Goal: Task Accomplishment & Management: Manage account settings

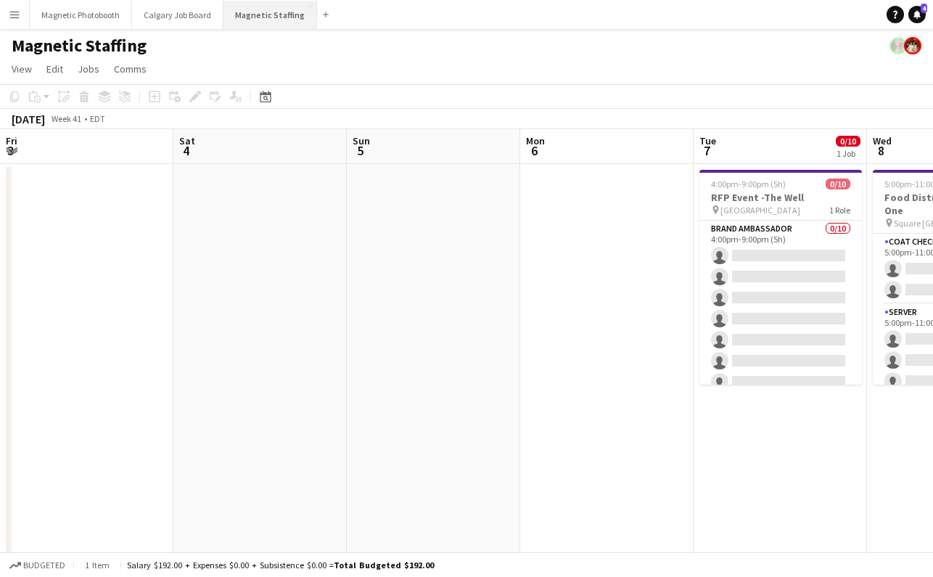
scroll to position [0, 548]
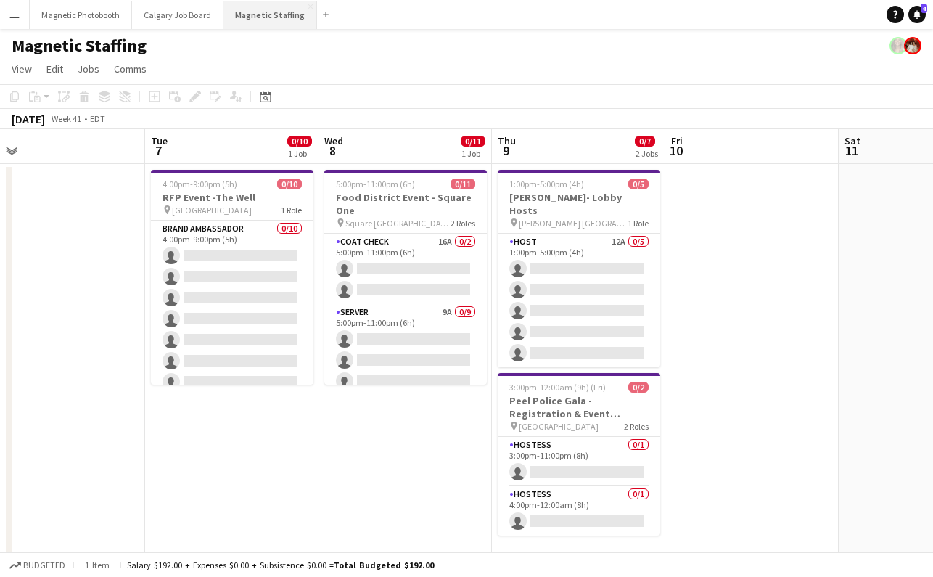
click at [257, 13] on button "Magnetic Staffing Close" at bounding box center [270, 15] width 94 height 28
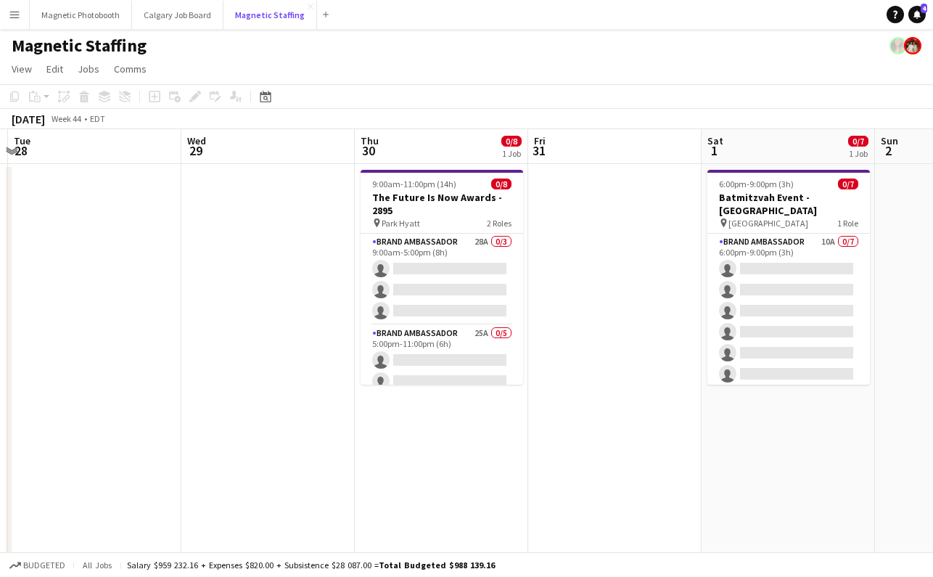
scroll to position [0, 395]
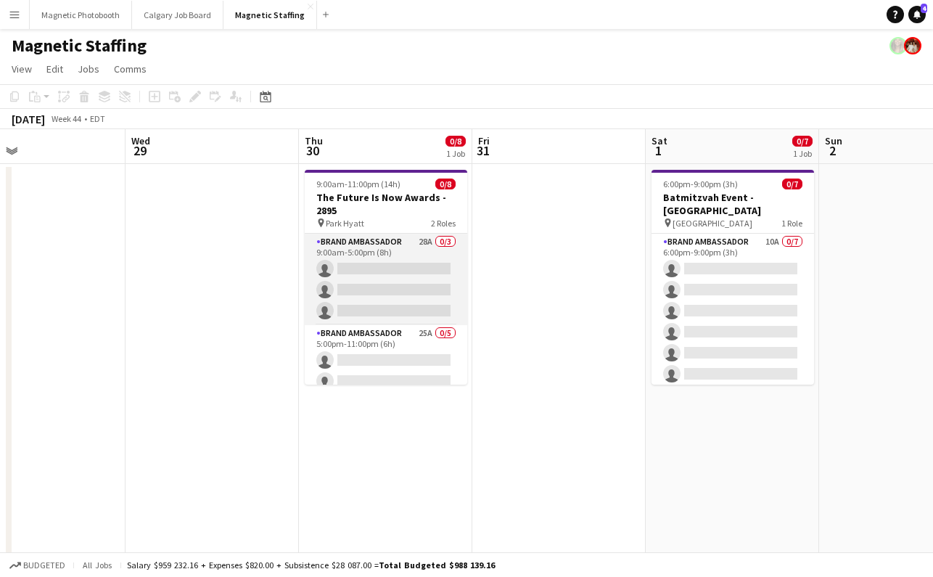
click at [352, 300] on app-card-role "Brand Ambassador 28A 0/3 9:00am-5:00pm (8h) single-neutral-actions single-neutr…" at bounding box center [386, 279] width 162 height 91
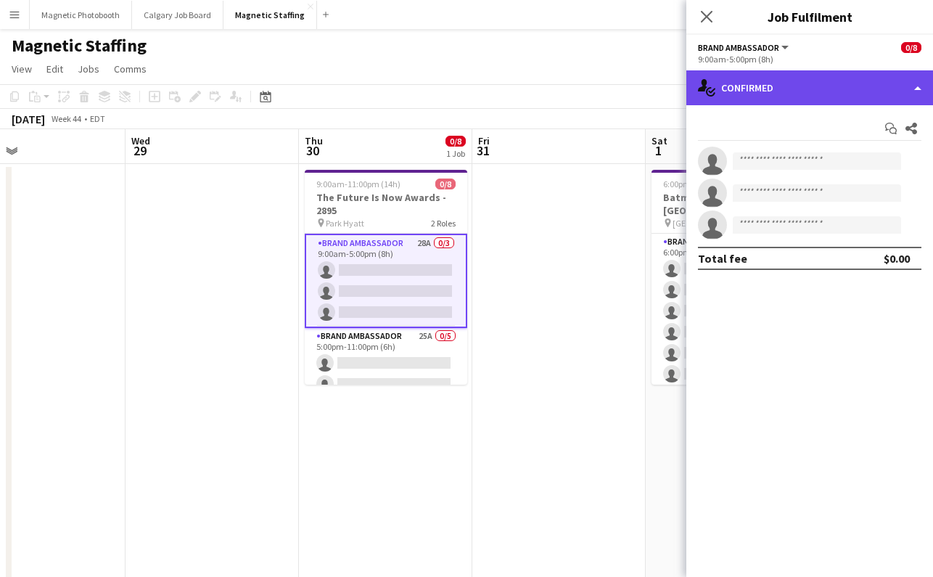
click at [796, 88] on div "single-neutral-actions-check-2 Confirmed" at bounding box center [809, 87] width 247 height 35
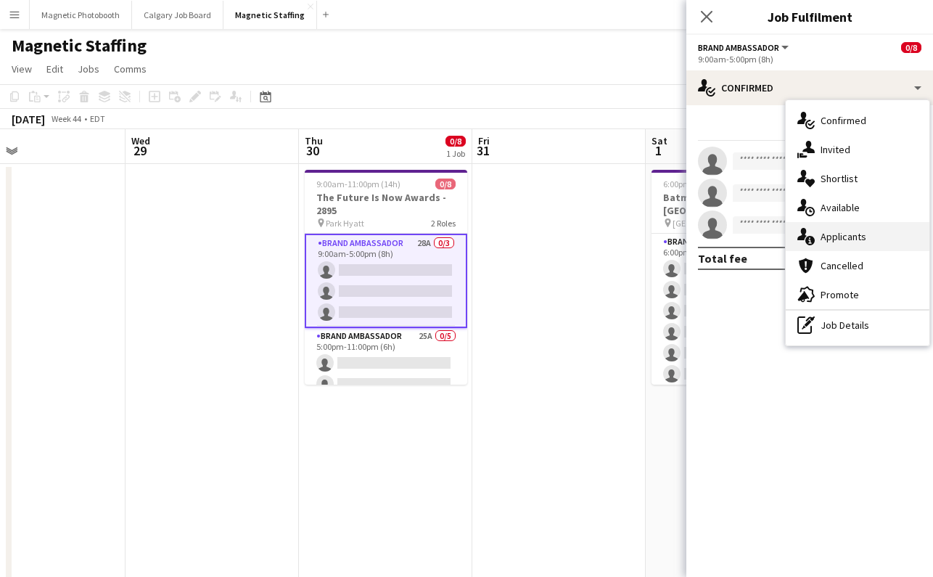
click at [837, 241] on div "single-neutral-actions-information Applicants" at bounding box center [858, 236] width 144 height 29
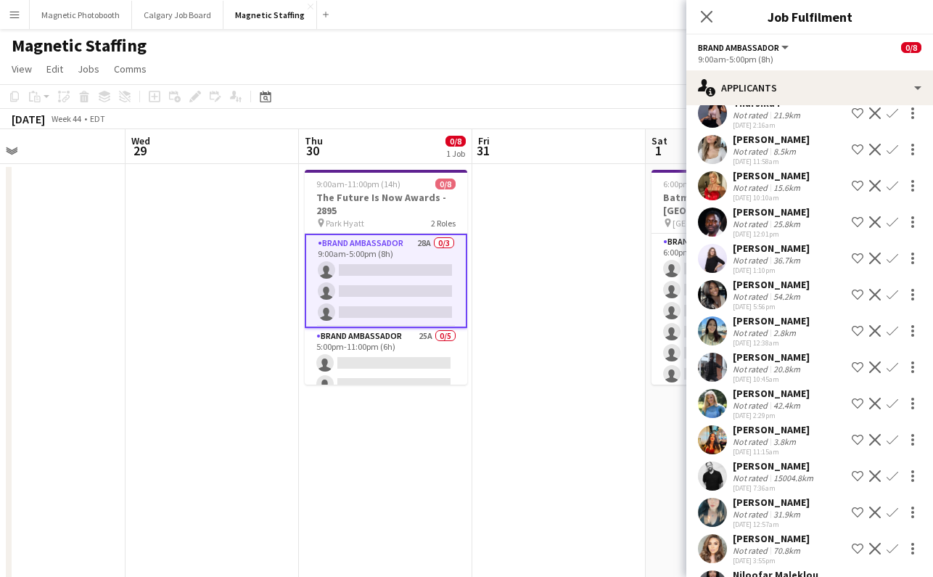
scroll to position [0, 0]
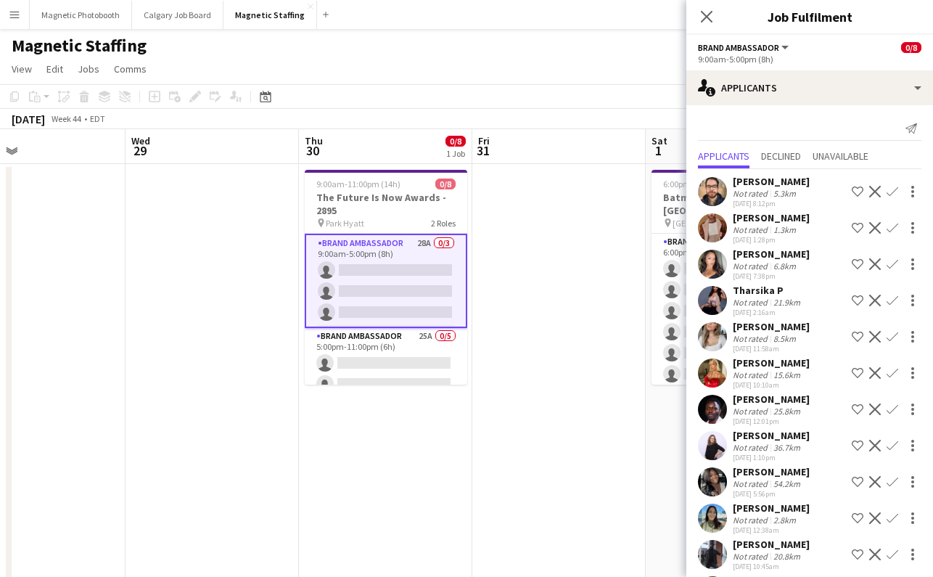
click at [891, 227] on app-icon "Confirm" at bounding box center [892, 228] width 12 height 12
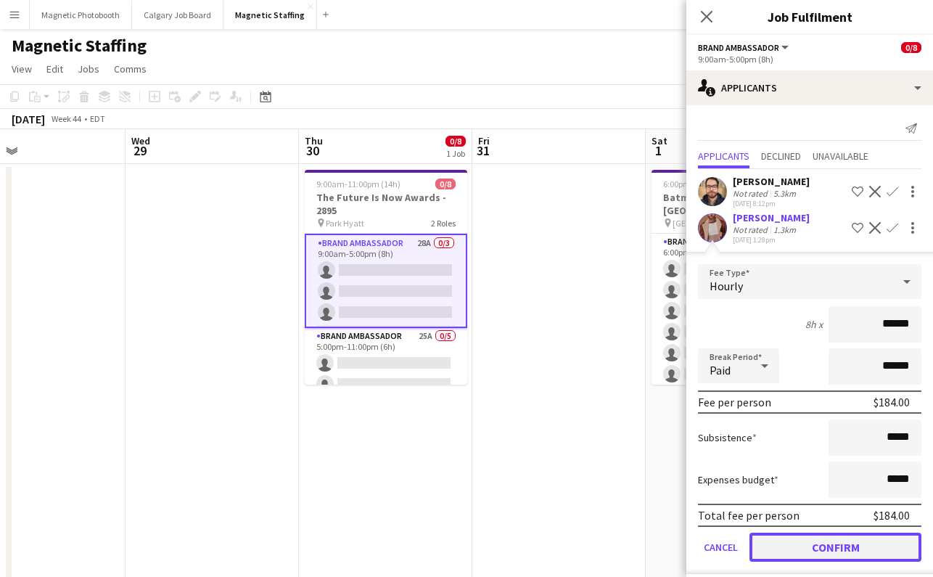
click at [785, 545] on button "Confirm" at bounding box center [835, 546] width 172 height 29
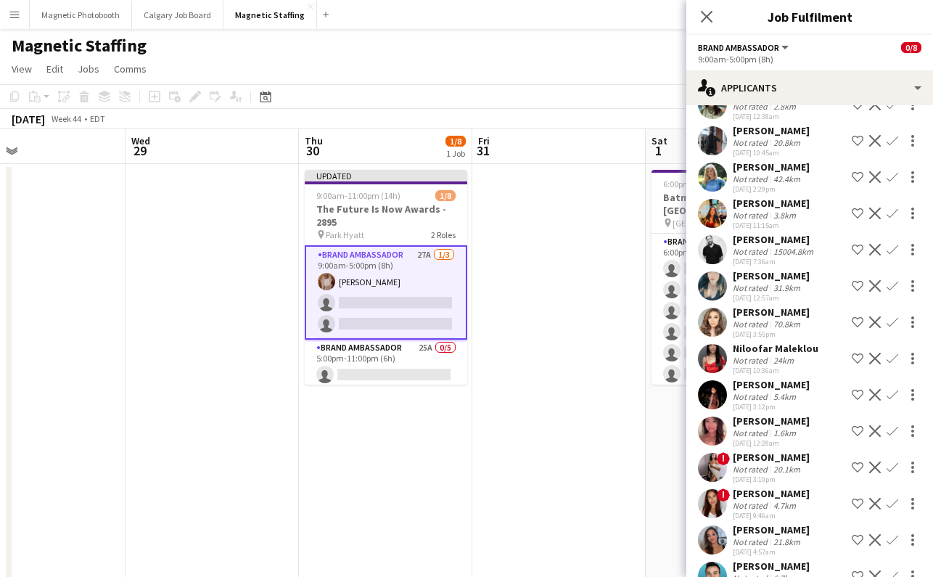
scroll to position [405, 0]
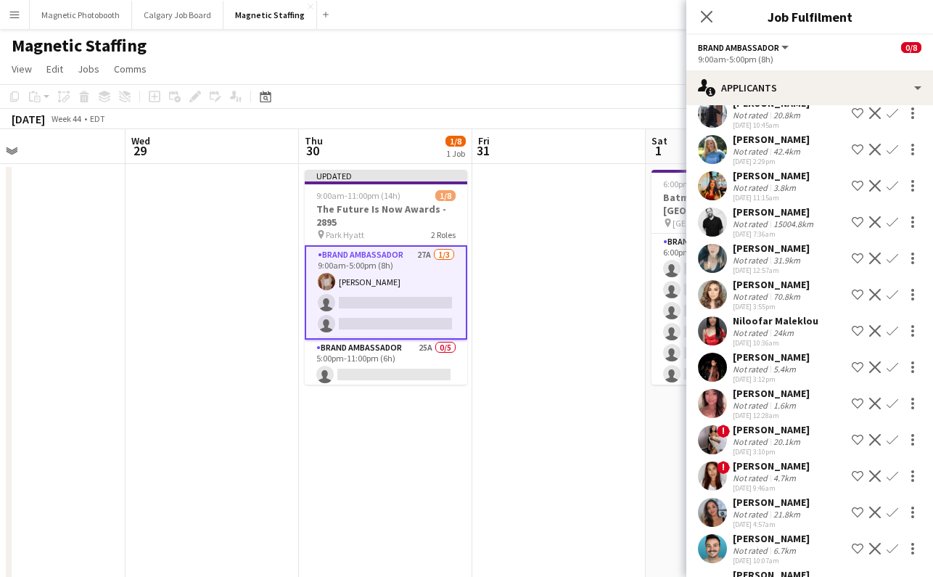
click at [891, 294] on app-icon "Confirm" at bounding box center [892, 295] width 12 height 12
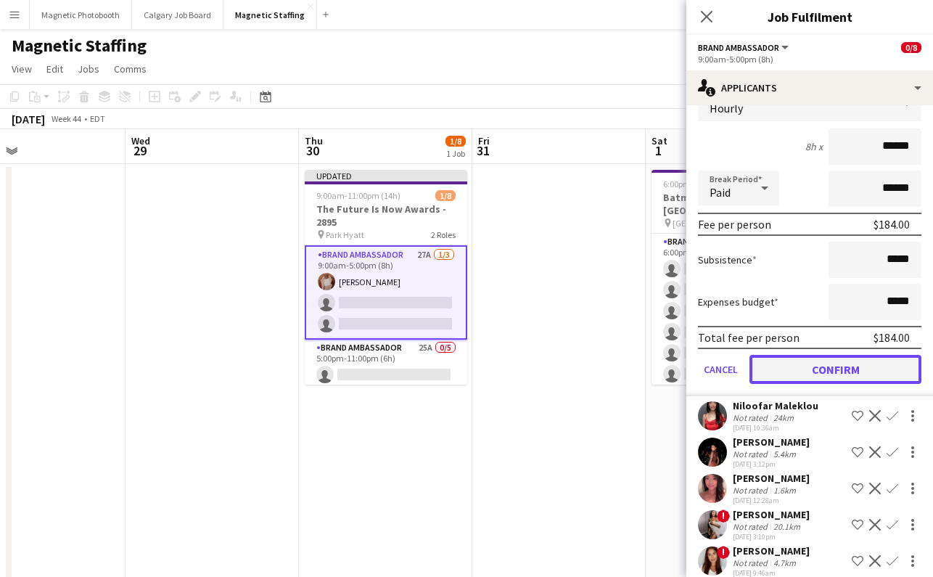
click at [839, 360] on button "Confirm" at bounding box center [835, 369] width 172 height 29
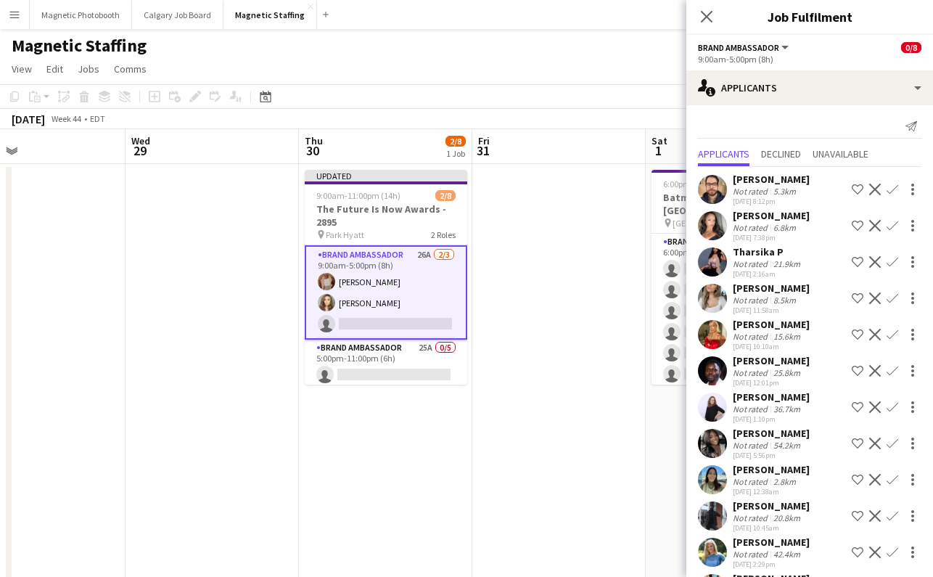
scroll to position [0, 0]
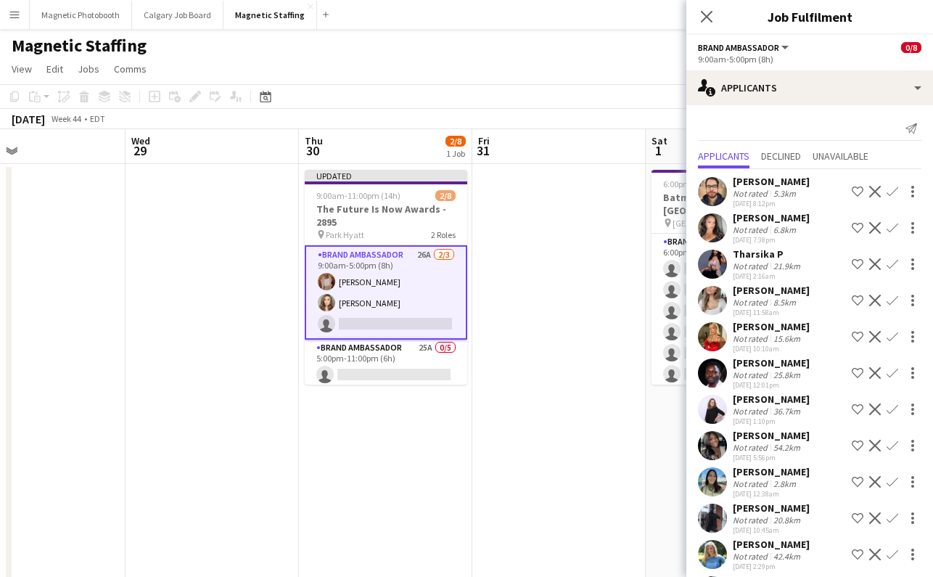
click at [890, 299] on app-icon "Confirm" at bounding box center [892, 300] width 12 height 12
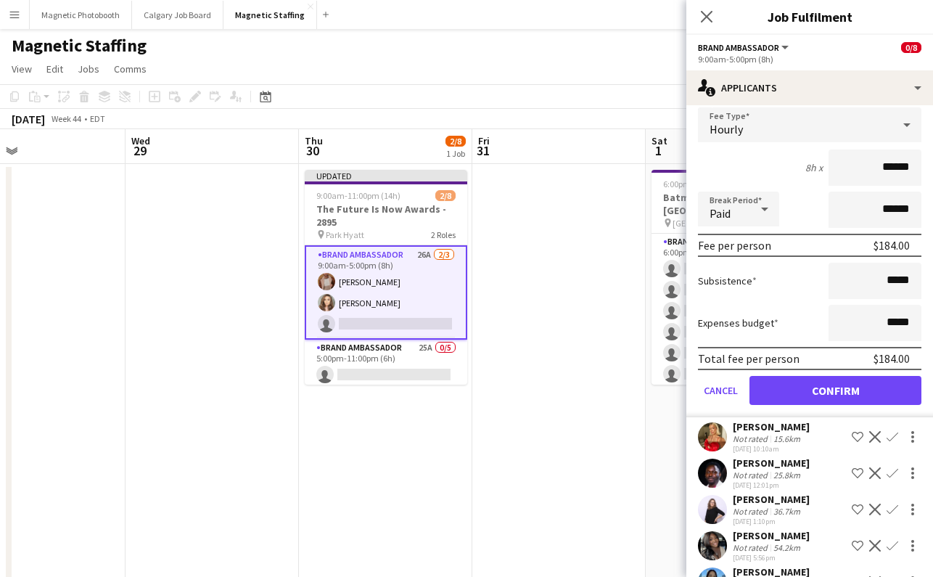
scroll to position [335, 0]
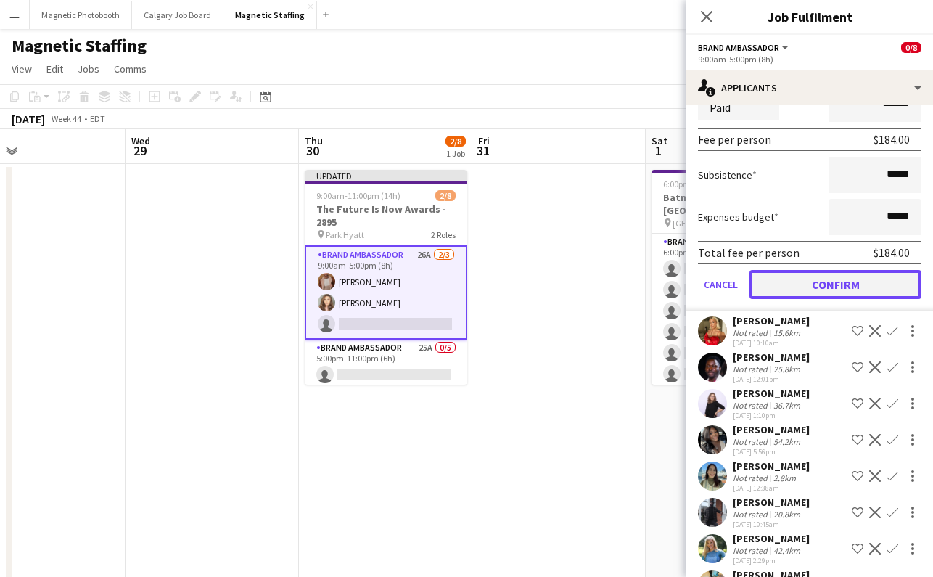
click at [826, 283] on button "Confirm" at bounding box center [835, 284] width 172 height 29
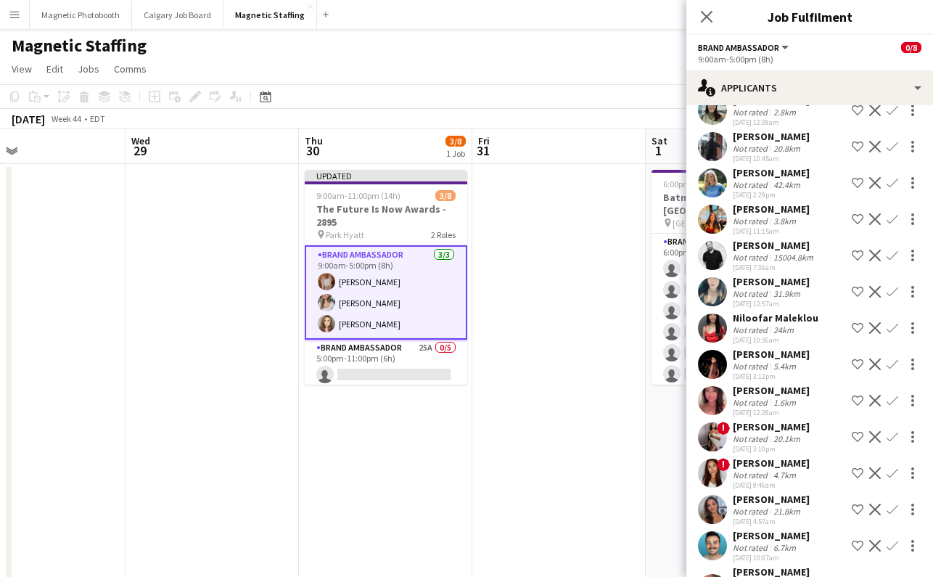
scroll to position [0, 0]
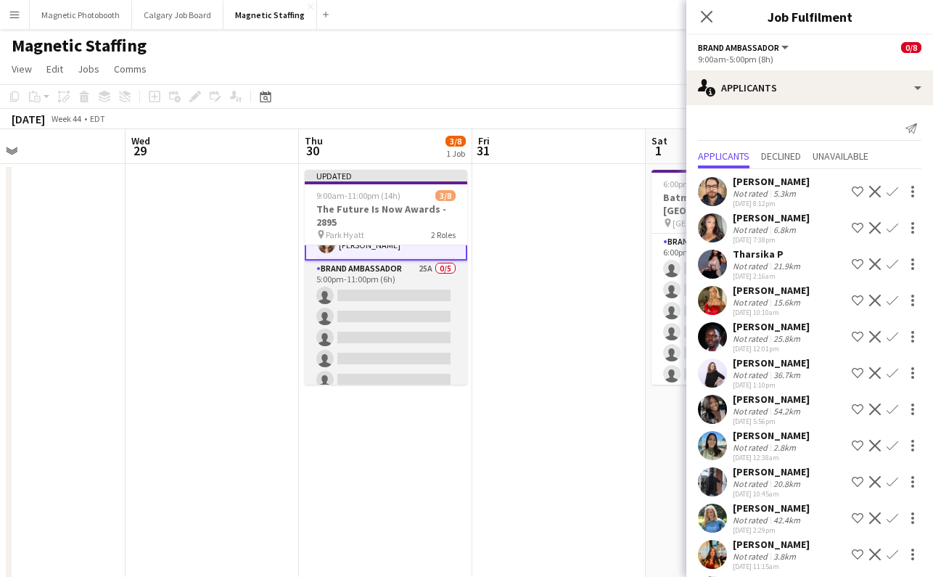
click at [415, 341] on app-card-role "Brand Ambassador 25A 0/5 5:00pm-11:00pm (6h) single-neutral-actions single-neut…" at bounding box center [386, 326] width 162 height 133
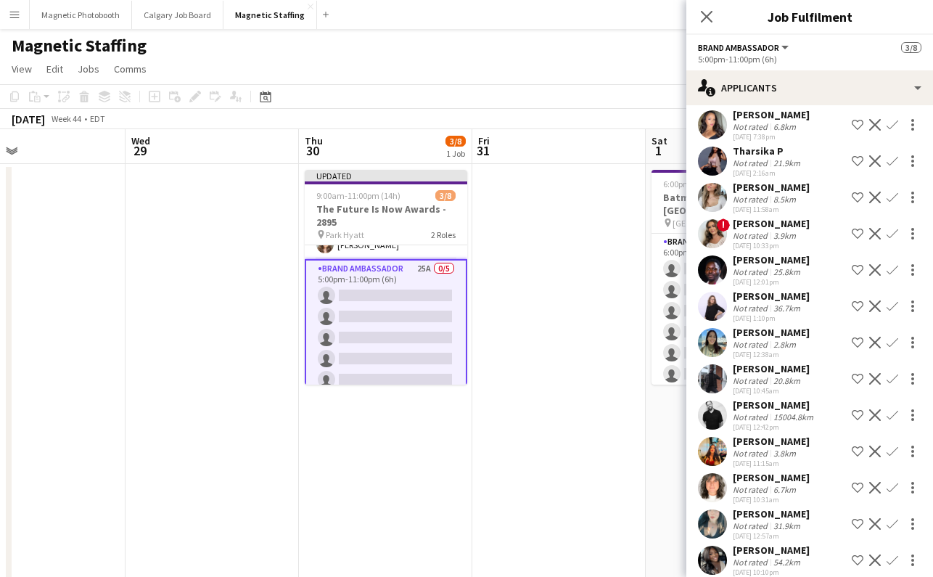
scroll to position [102, 0]
click at [891, 234] on app-icon "Confirm" at bounding box center [892, 234] width 12 height 12
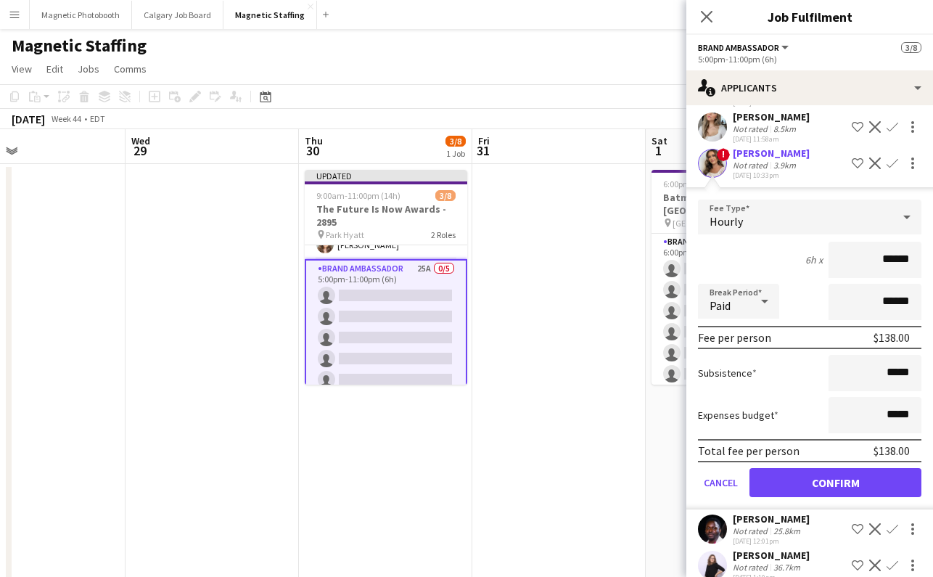
scroll to position [205, 0]
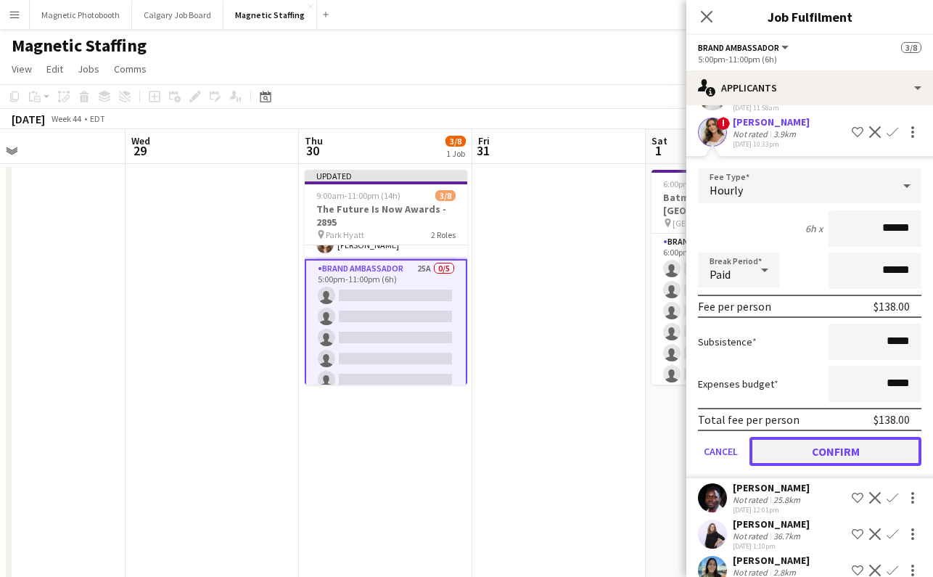
click at [794, 449] on button "Confirm" at bounding box center [835, 451] width 172 height 29
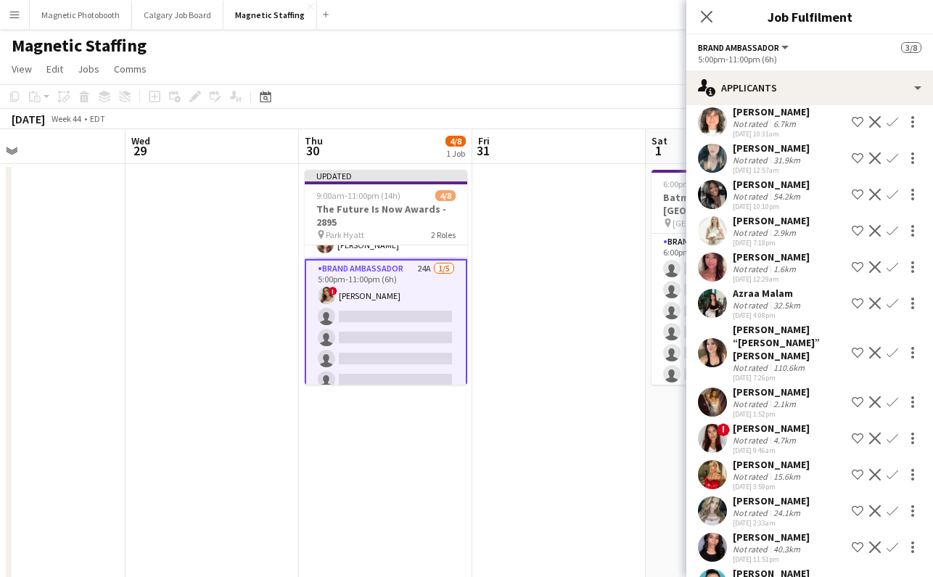
scroll to position [493, 0]
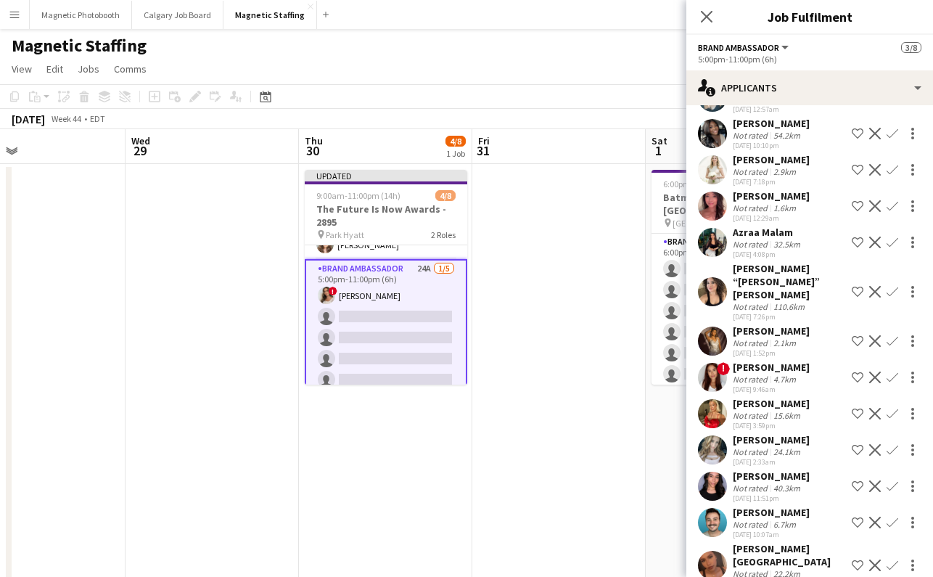
click at [893, 516] on app-icon "Confirm" at bounding box center [892, 522] width 12 height 12
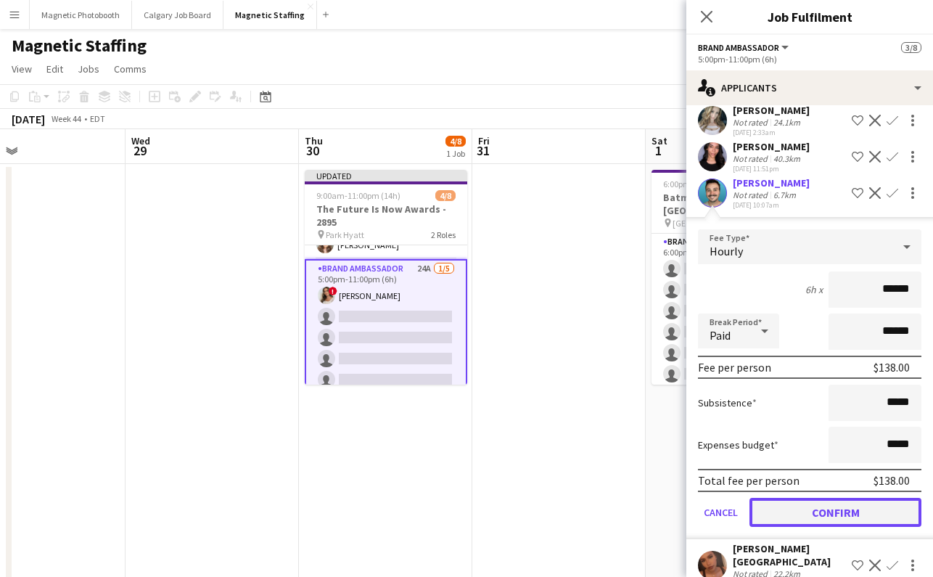
click at [812, 498] on button "Confirm" at bounding box center [835, 512] width 172 height 29
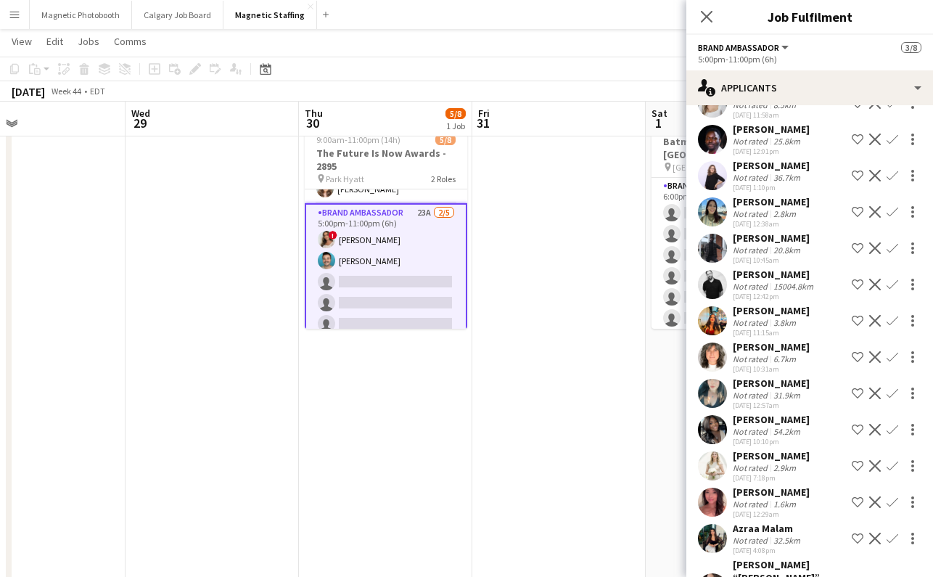
scroll to position [457, 0]
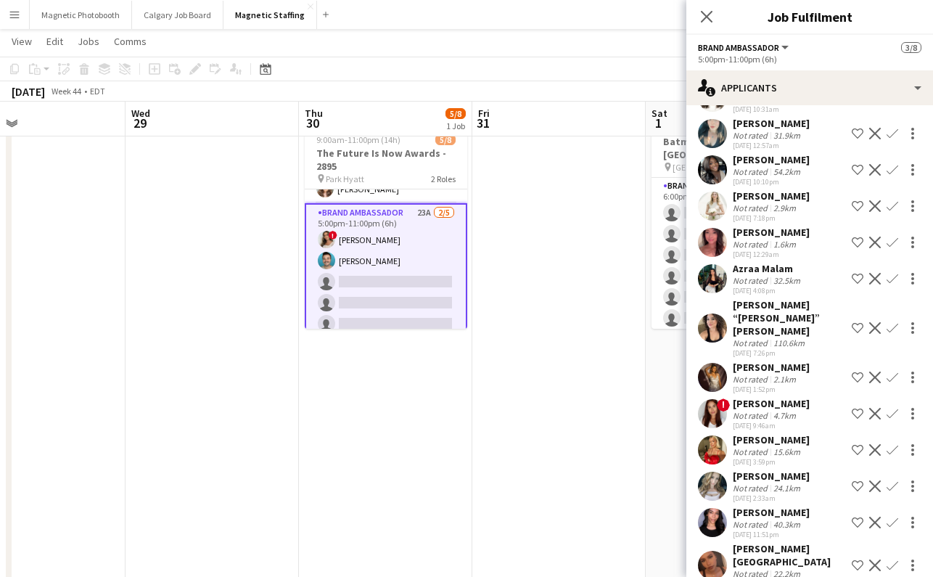
click at [891, 516] on app-icon "Confirm" at bounding box center [892, 522] width 12 height 12
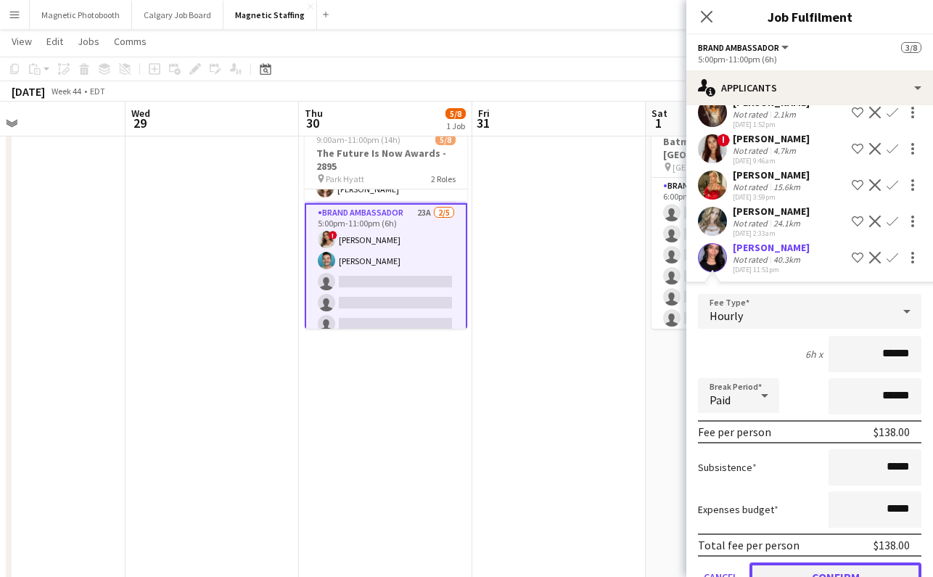
click at [813, 562] on button "Confirm" at bounding box center [835, 576] width 172 height 29
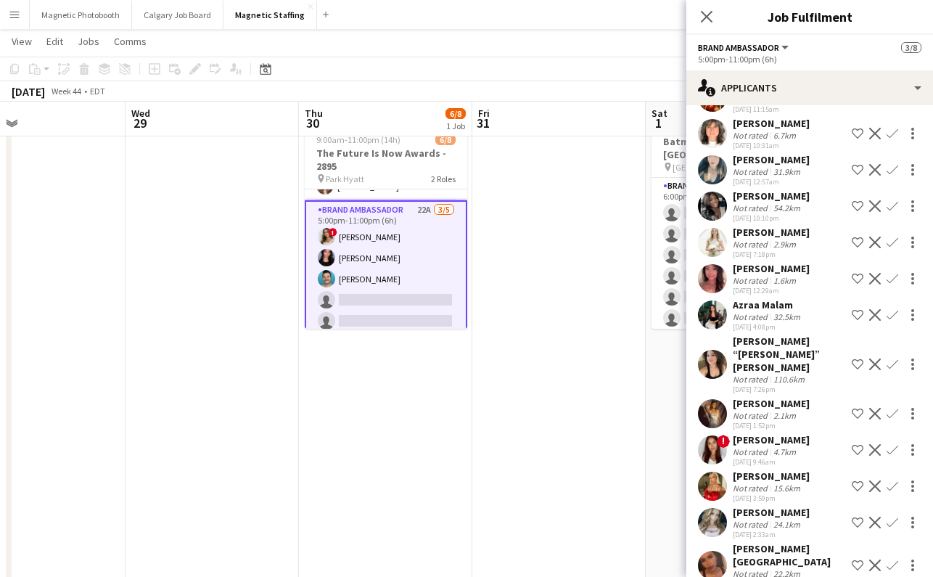
scroll to position [86, 0]
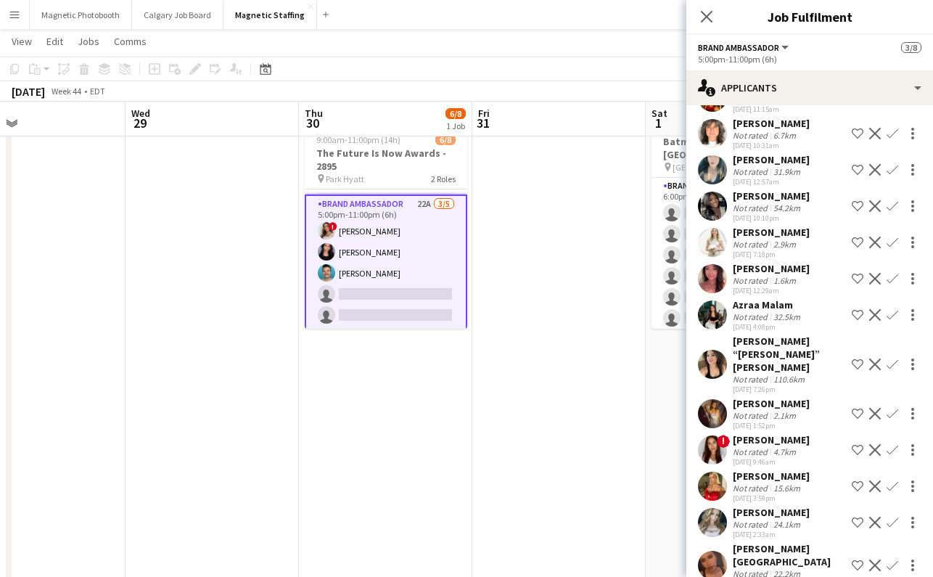
click at [895, 358] on app-icon "Confirm" at bounding box center [892, 364] width 12 height 12
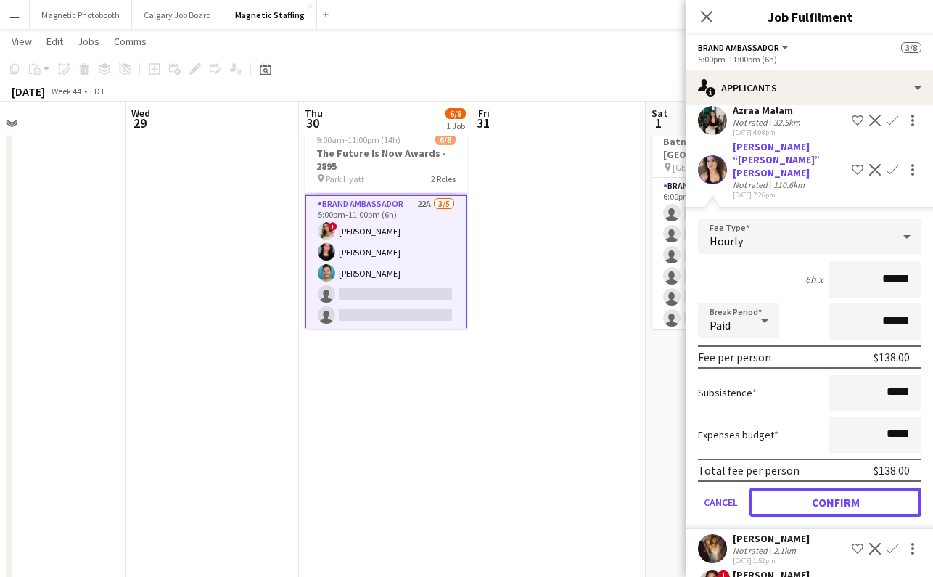
click at [805, 487] on button "Confirm" at bounding box center [835, 501] width 172 height 29
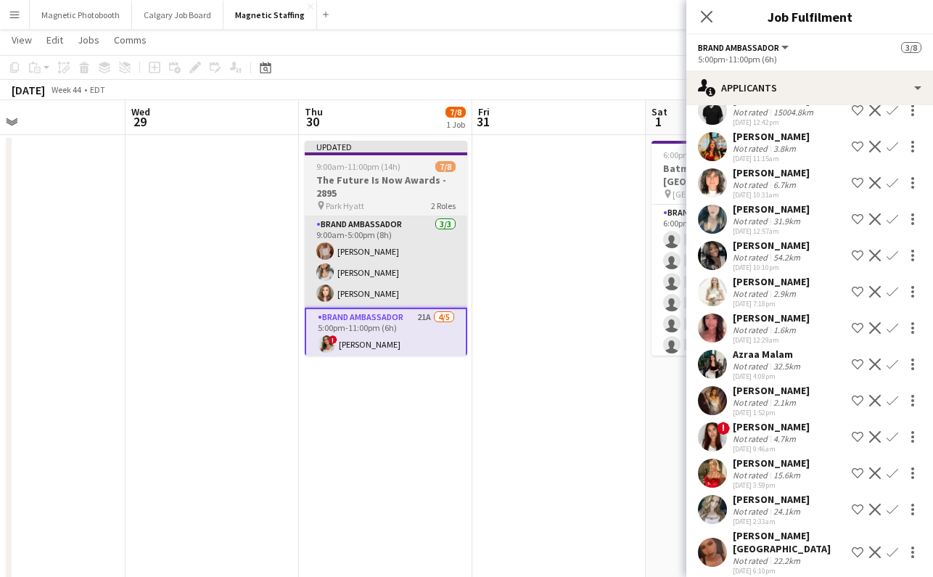
scroll to position [0, 0]
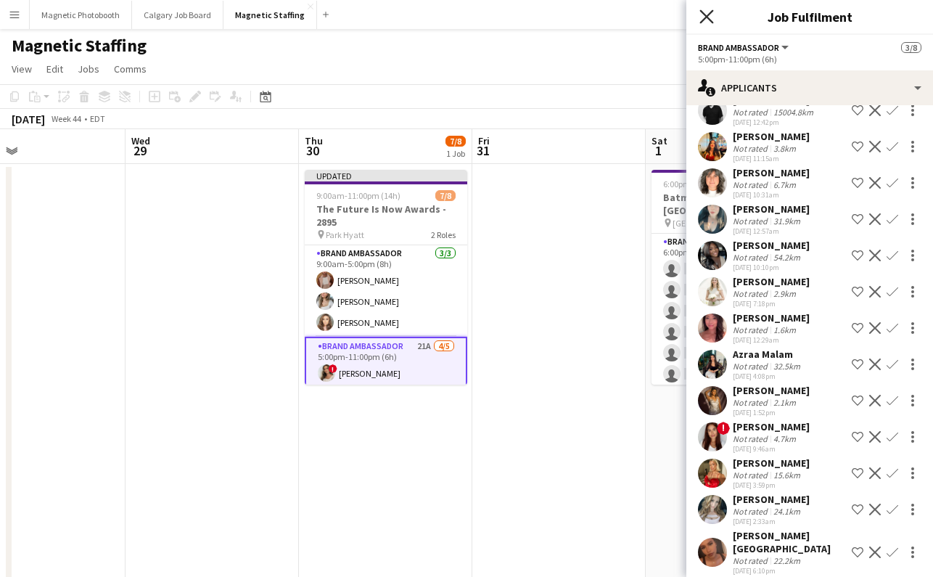
click at [704, 12] on icon "Close pop-in" at bounding box center [706, 16] width 14 height 14
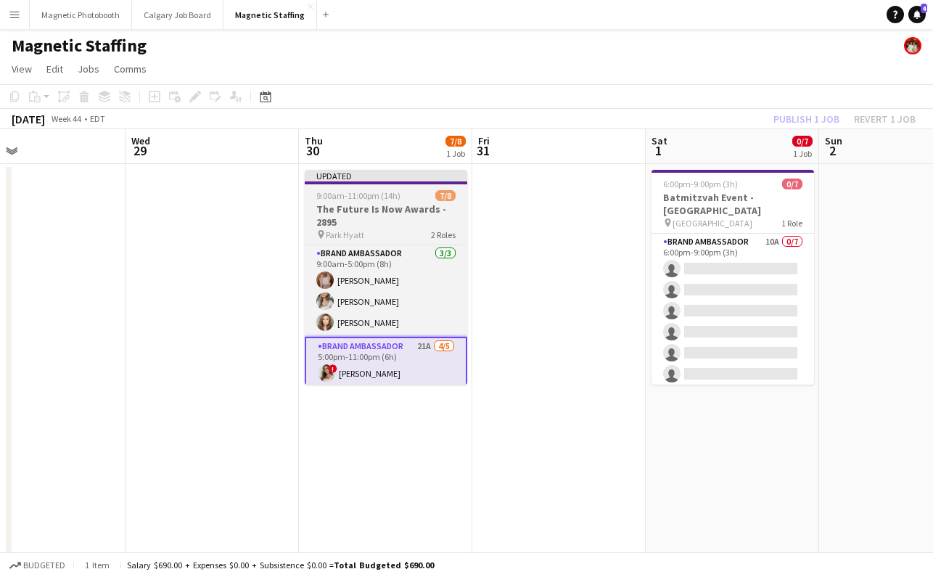
click at [392, 205] on h3 "The Future Is Now Awards - 2895" at bounding box center [386, 215] width 162 height 26
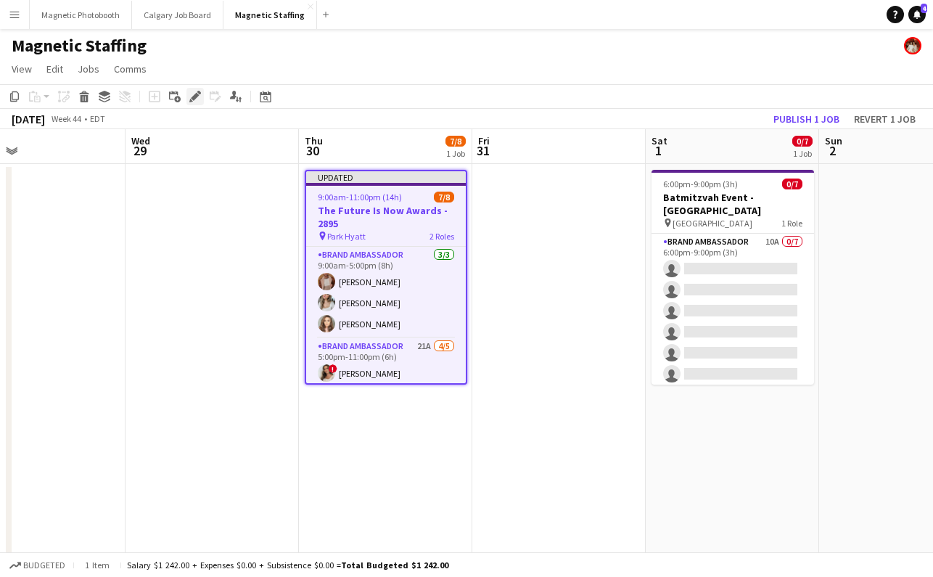
click at [199, 94] on icon "Edit" at bounding box center [195, 97] width 12 height 12
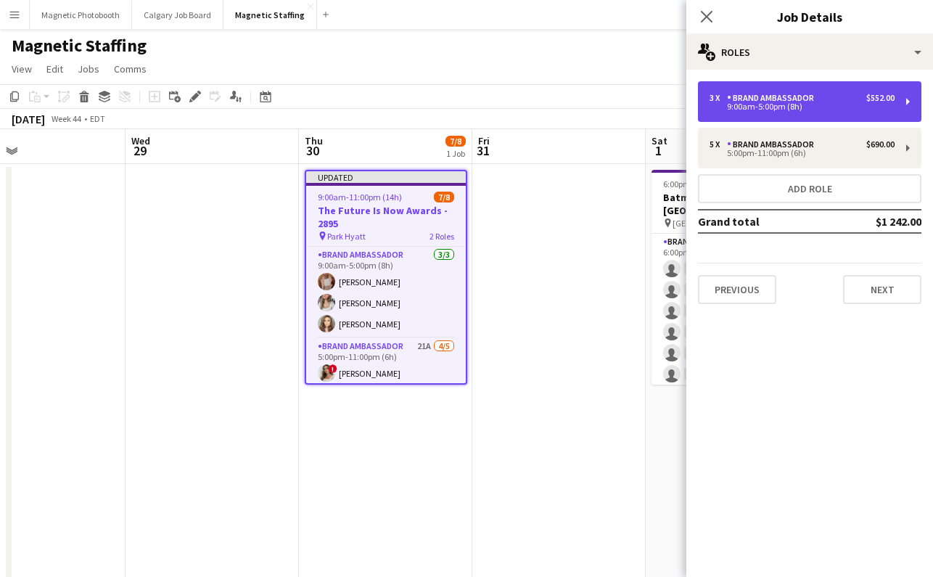
click at [852, 96] on div "3 x Brand Ambassador $552.00" at bounding box center [801, 98] width 185 height 10
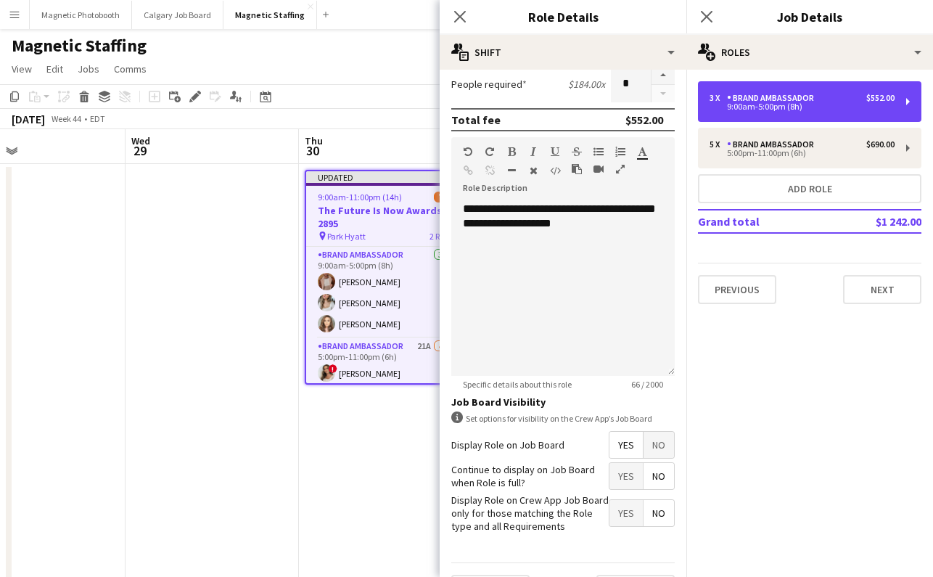
scroll to position [405, 0]
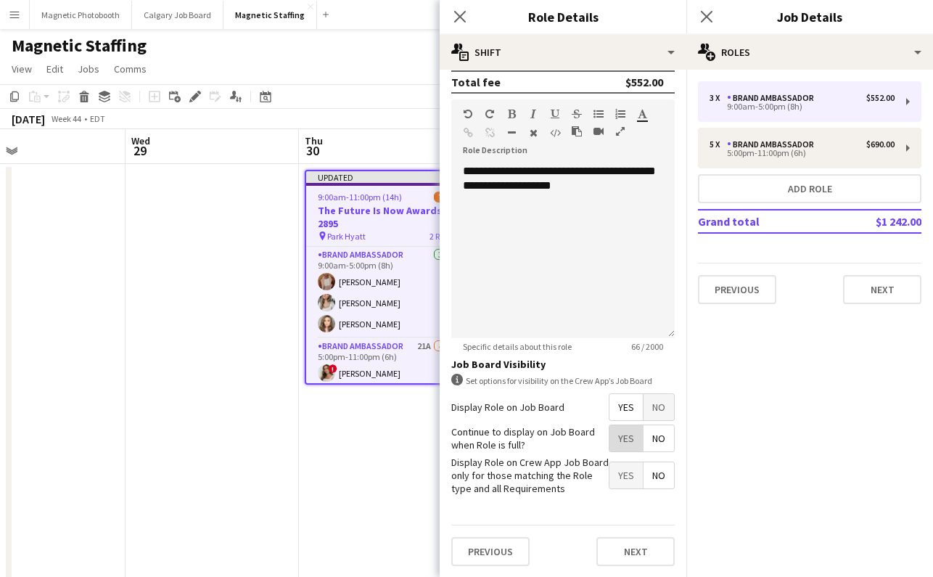
click at [624, 433] on span "Yes" at bounding box center [625, 438] width 33 height 26
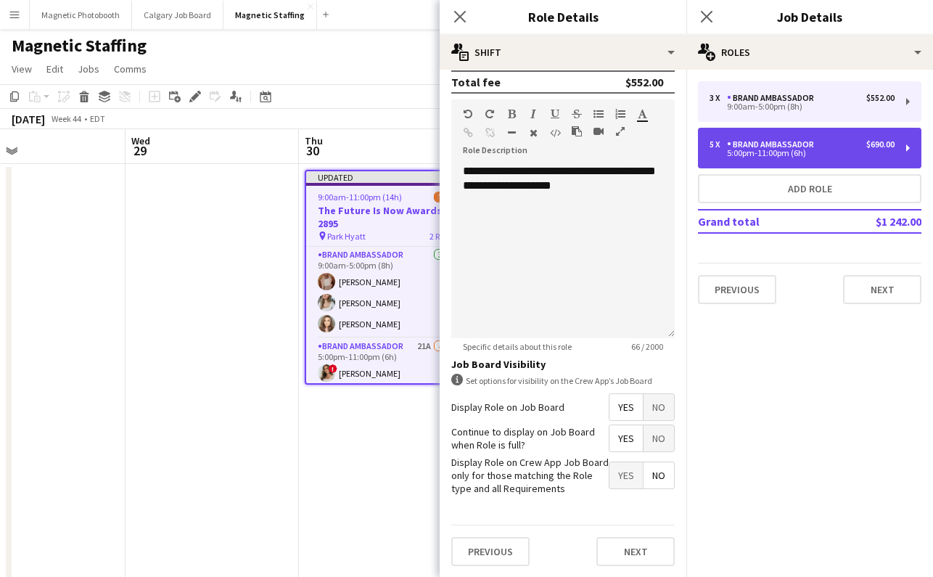
click at [760, 152] on div "5:00pm-11:00pm (6h)" at bounding box center [801, 152] width 185 height 7
type input "*****"
type input "*"
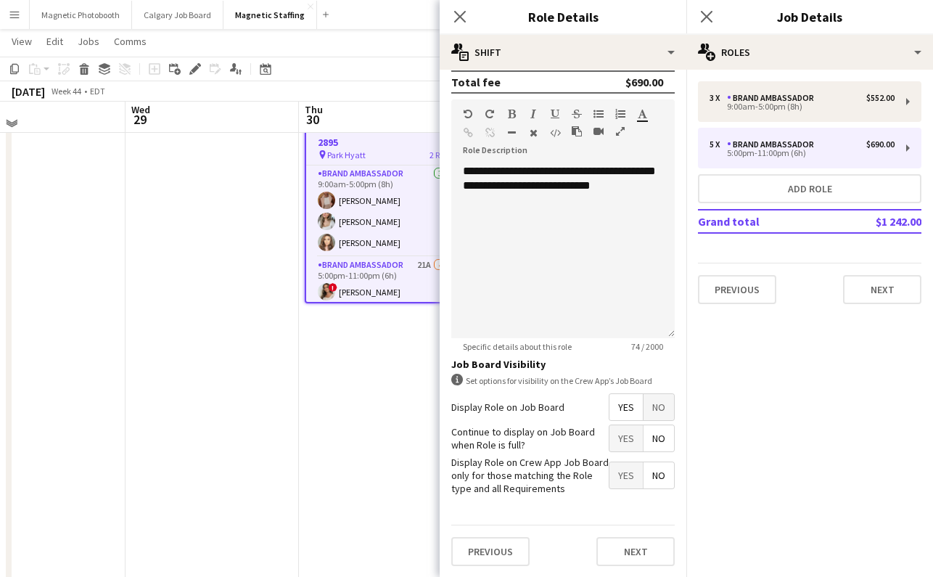
click at [617, 427] on span "Yes" at bounding box center [625, 438] width 33 height 26
click at [617, 546] on button "Next" at bounding box center [635, 551] width 78 height 29
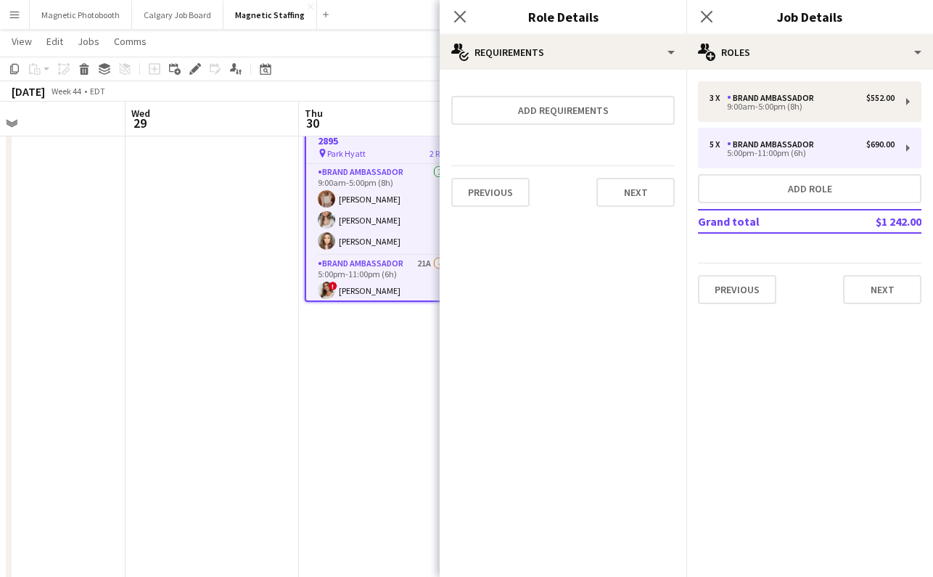
scroll to position [0, 0]
click at [708, 15] on icon at bounding box center [706, 16] width 14 height 14
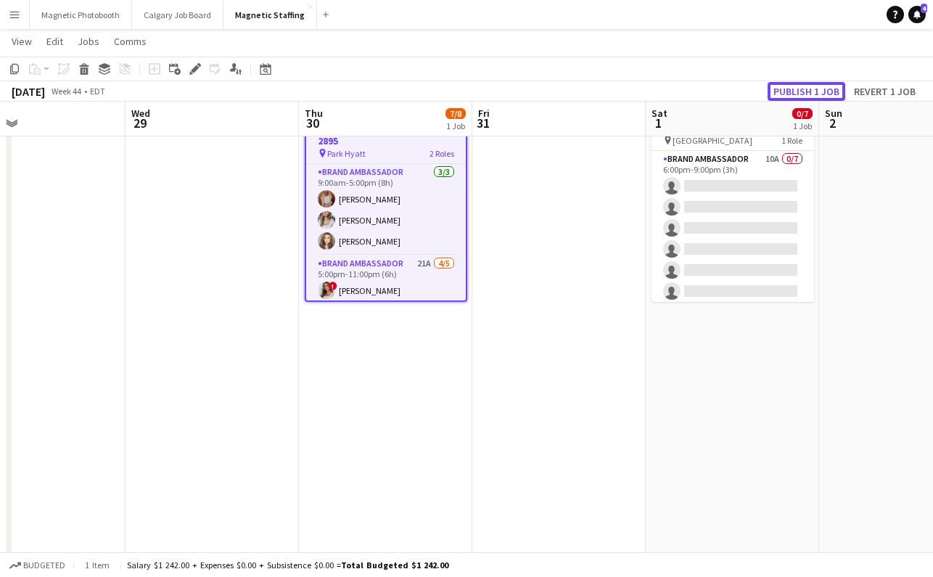
click at [780, 90] on button "Publish 1 job" at bounding box center [806, 91] width 78 height 19
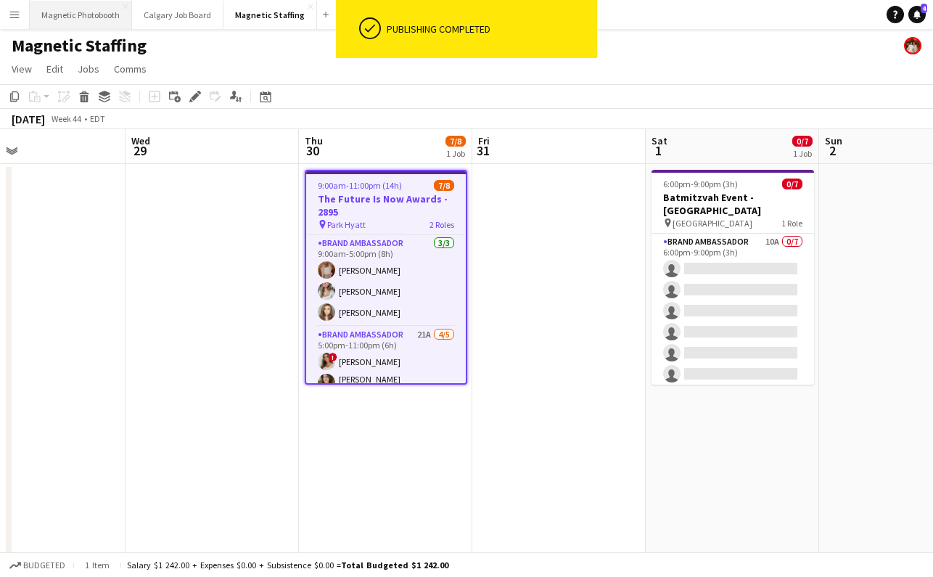
click at [69, 17] on button "Magnetic Photobooth Close" at bounding box center [81, 15] width 102 height 28
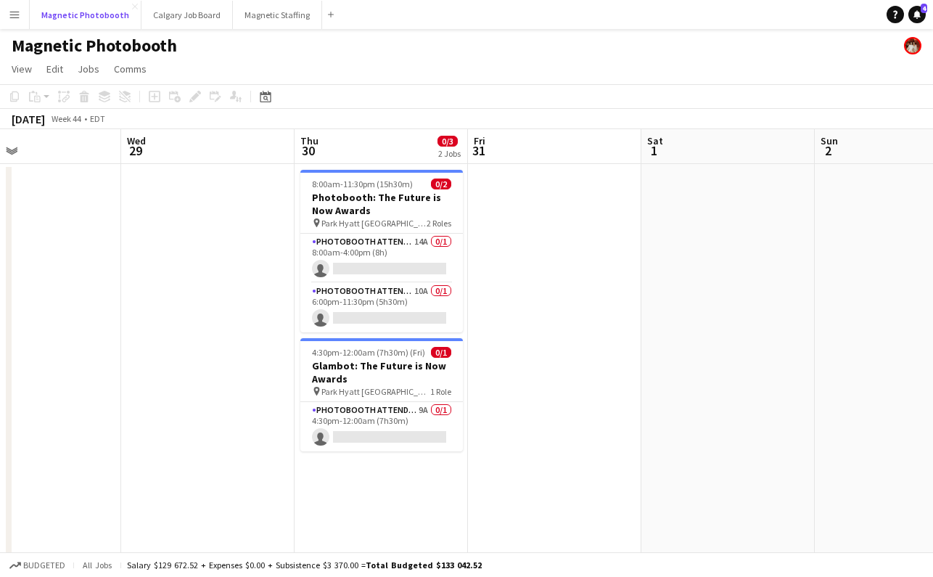
scroll to position [0, 571]
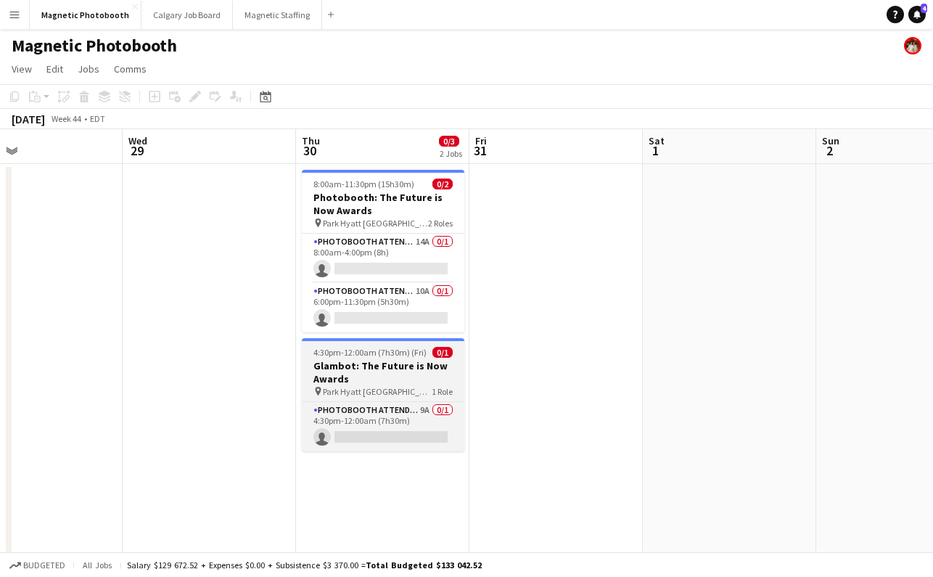
click at [339, 359] on h3 "Glambot: The Future is Now Awards" at bounding box center [383, 372] width 162 height 26
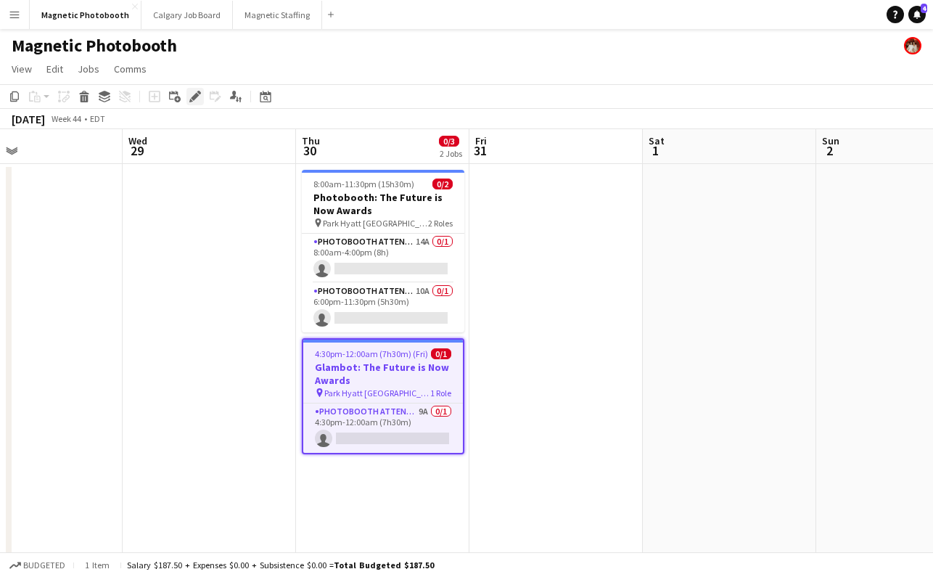
click at [193, 96] on icon at bounding box center [195, 97] width 8 height 8
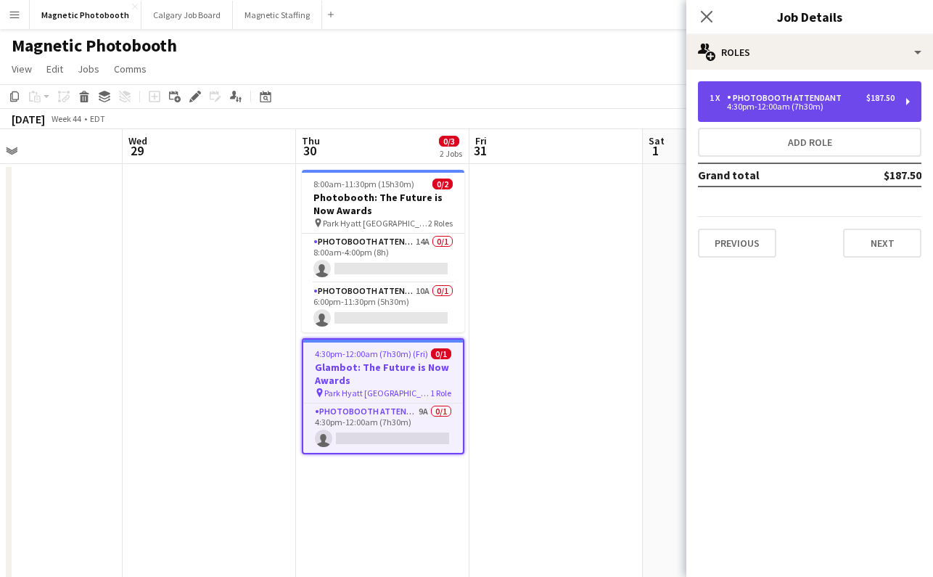
click at [786, 107] on div "4:30pm-12:00am (7h30m)" at bounding box center [801, 106] width 185 height 7
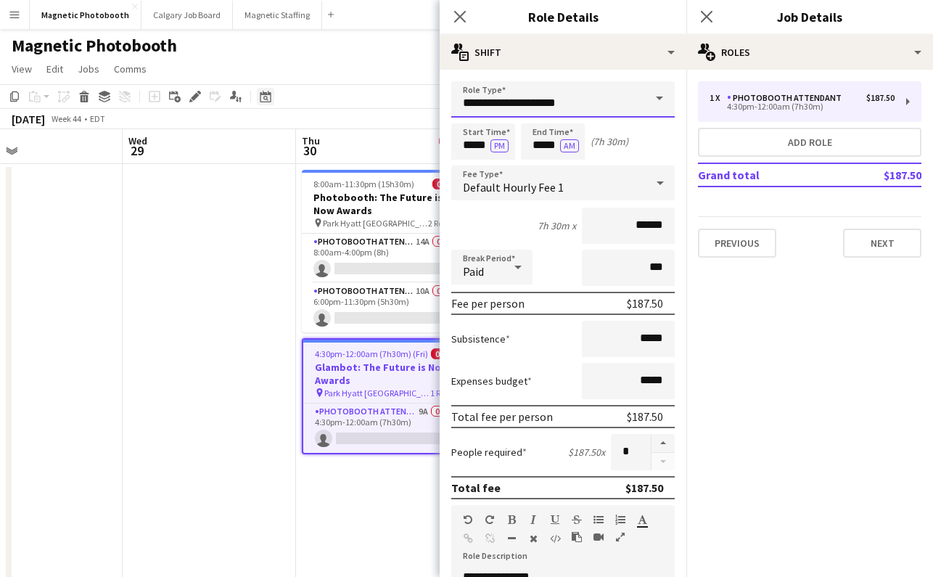
drag, startPoint x: 466, startPoint y: 98, endPoint x: 269, endPoint y: 93, distance: 197.3
click at [269, 93] on body "Menu Boards Boards Boards All jobs Status Workforce Workforce My Workforce Recr…" at bounding box center [466, 391] width 933 height 782
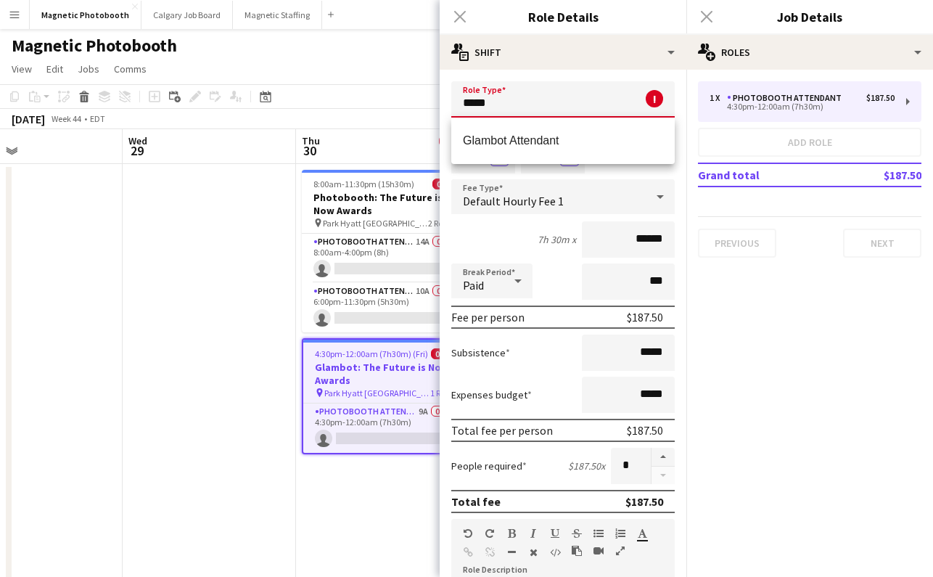
click at [470, 153] on mat-option "Glambot Attendant" at bounding box center [562, 140] width 223 height 35
type input "**********"
type input "******"
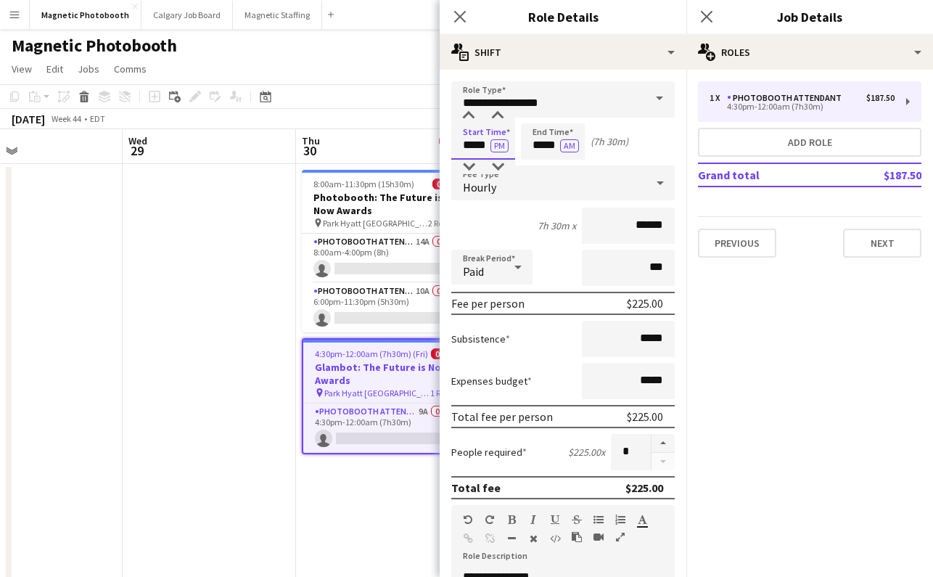
click at [471, 144] on input "*****" at bounding box center [483, 141] width 64 height 36
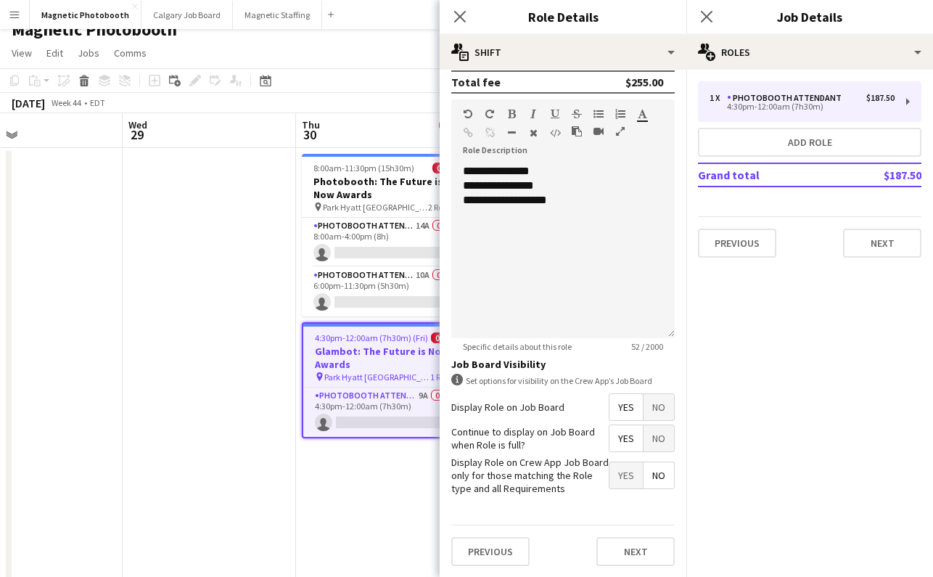
scroll to position [18, 0]
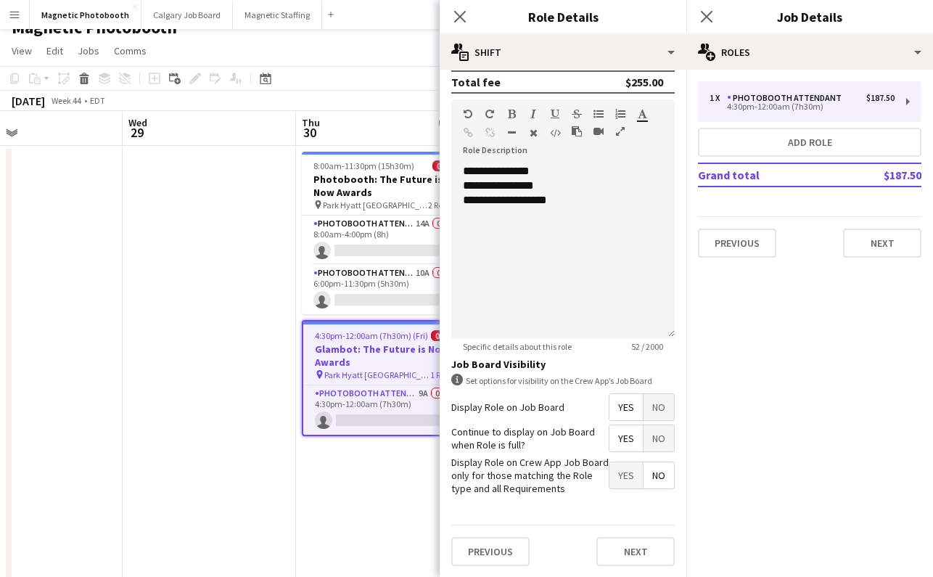
type input "*****"
drag, startPoint x: 544, startPoint y: 174, endPoint x: 506, endPoint y: 172, distance: 38.5
click at [506, 173] on div "**********" at bounding box center [562, 251] width 223 height 174
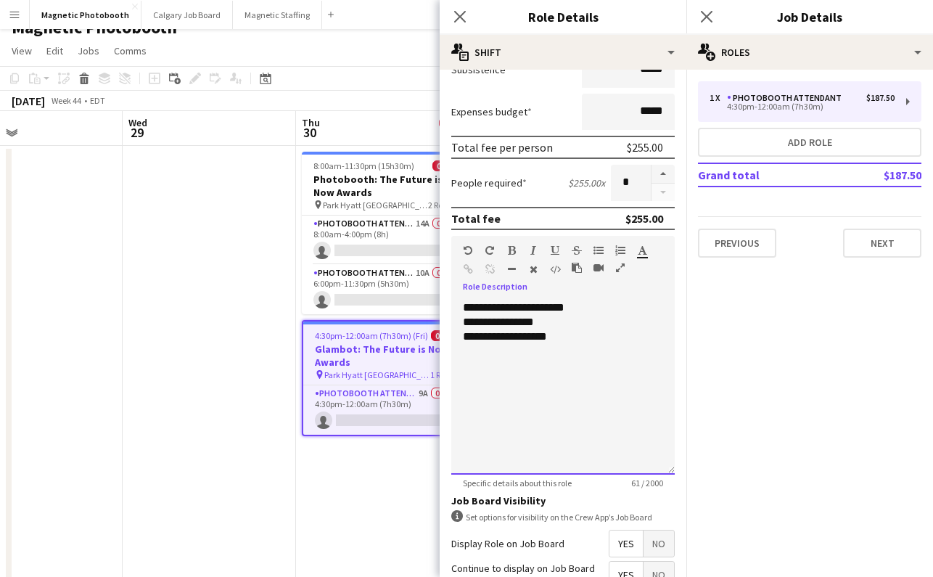
scroll to position [268, 0]
click at [528, 318] on div "**********" at bounding box center [563, 323] width 200 height 15
click at [527, 337] on div "**********" at bounding box center [563, 338] width 200 height 15
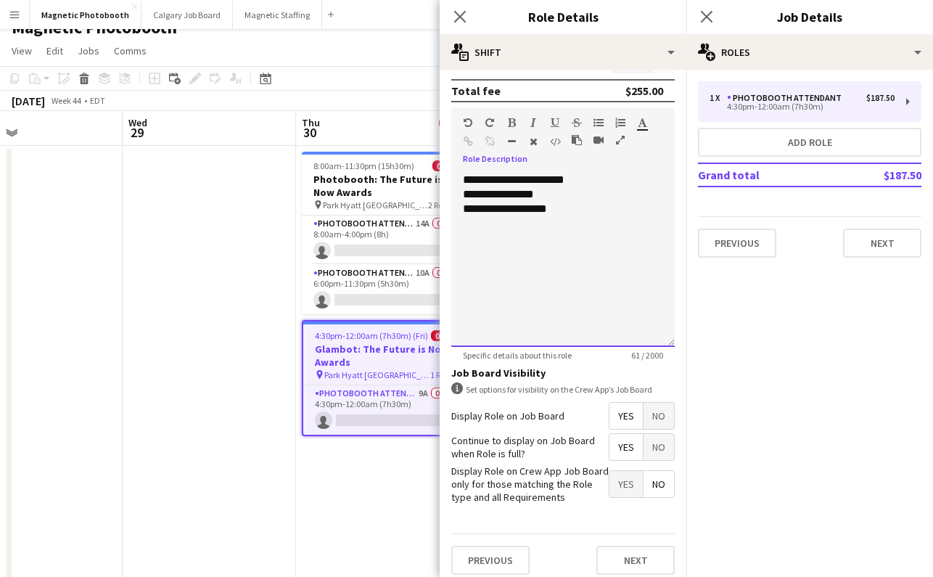
scroll to position [405, 0]
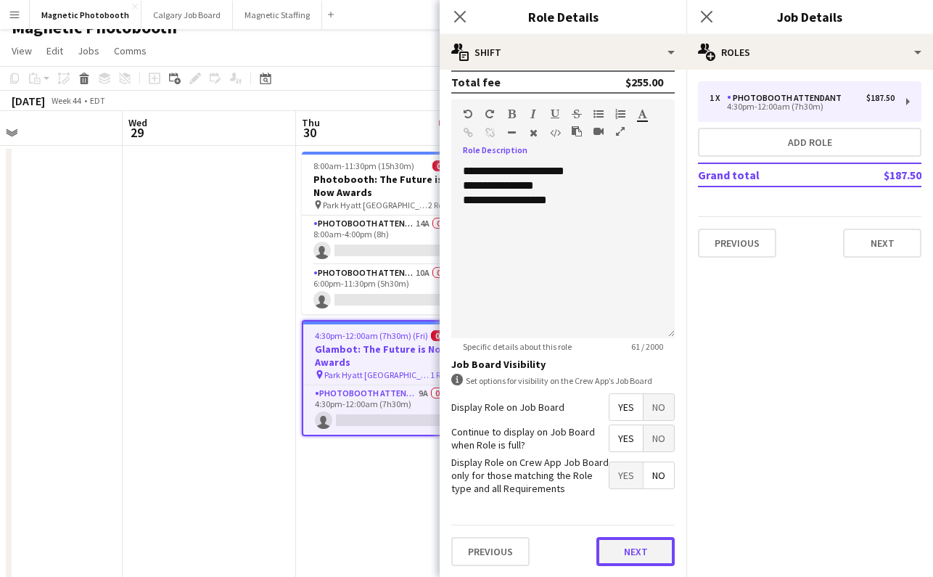
click at [638, 551] on button "Next" at bounding box center [635, 551] width 78 height 29
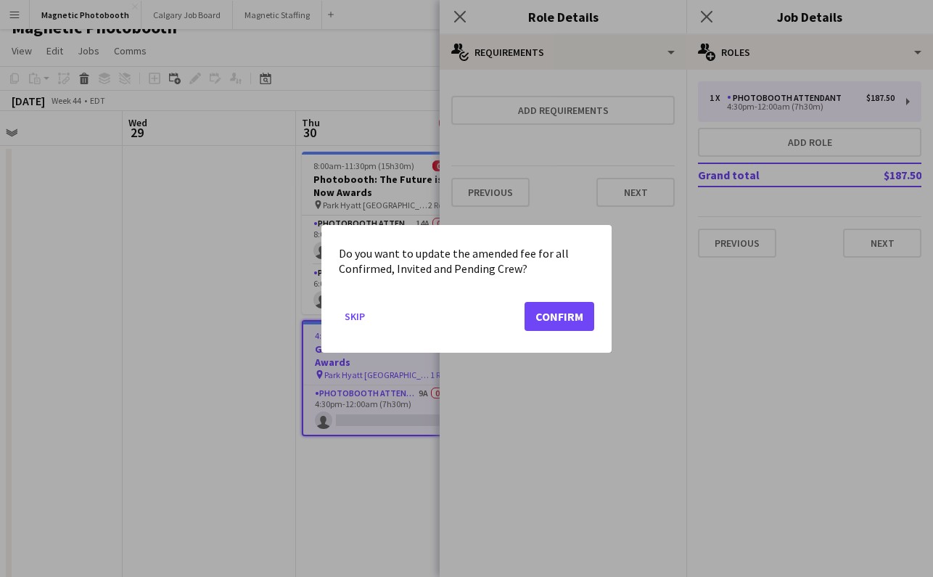
scroll to position [0, 0]
click at [551, 314] on button "Confirm" at bounding box center [559, 315] width 70 height 29
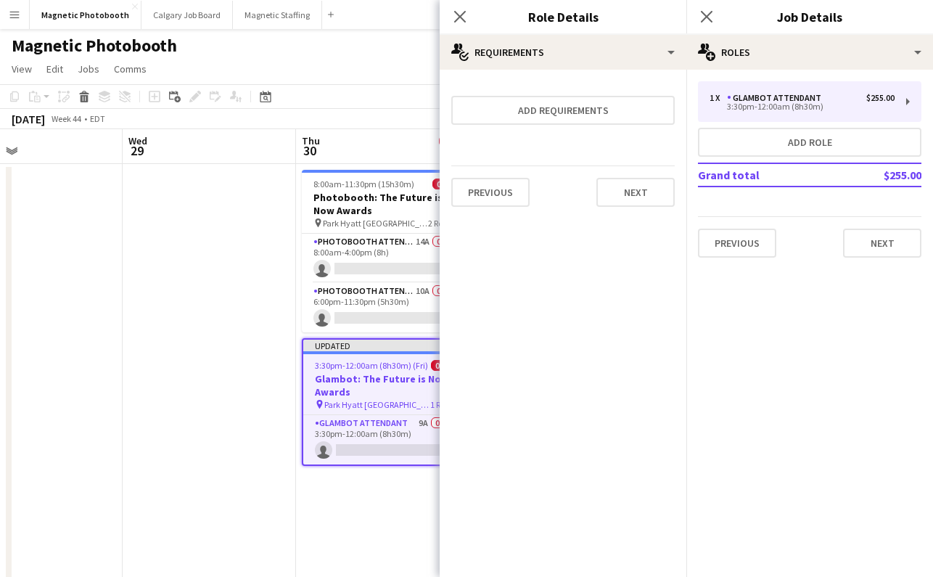
scroll to position [18, 0]
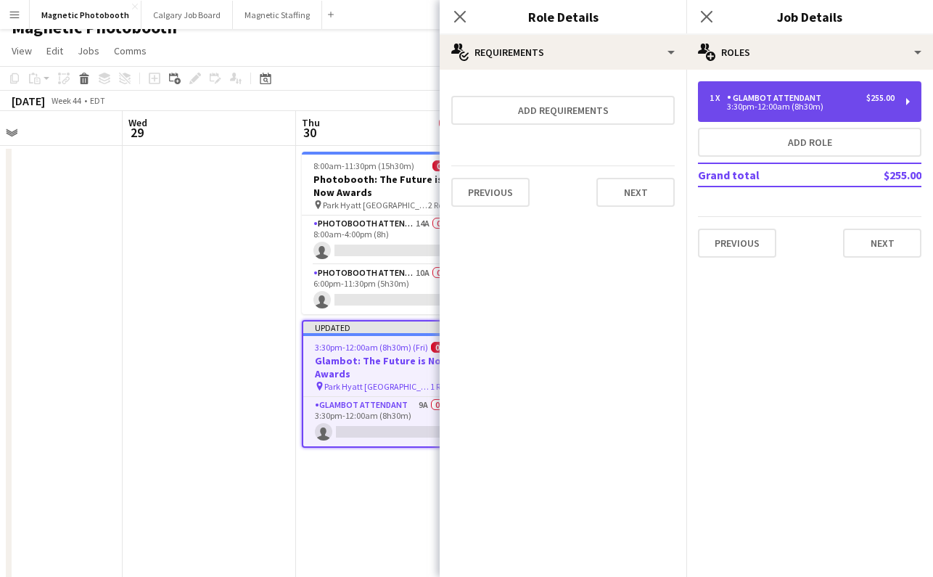
click at [744, 99] on div "Glambot Attendant" at bounding box center [777, 98] width 100 height 10
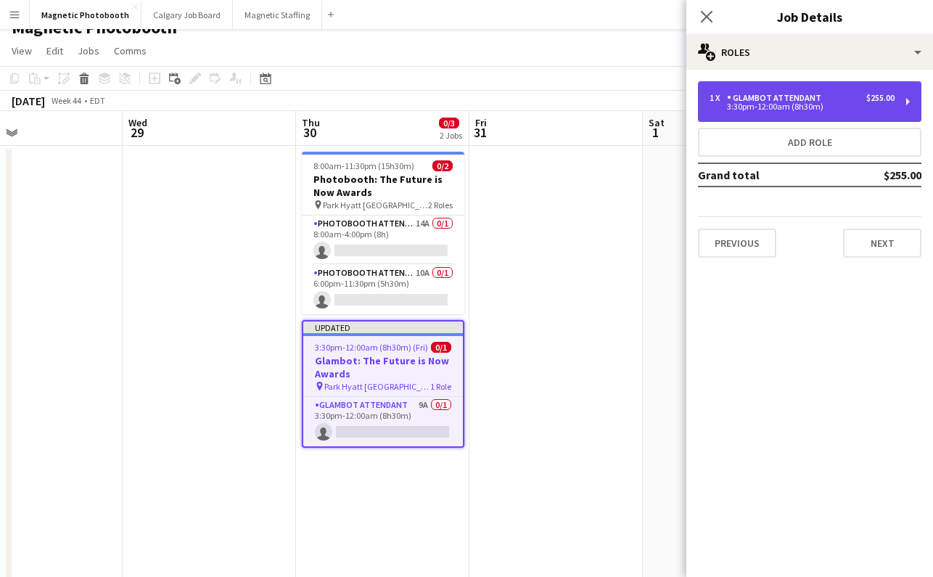
click at [743, 97] on div "Glambot Attendant" at bounding box center [777, 98] width 100 height 10
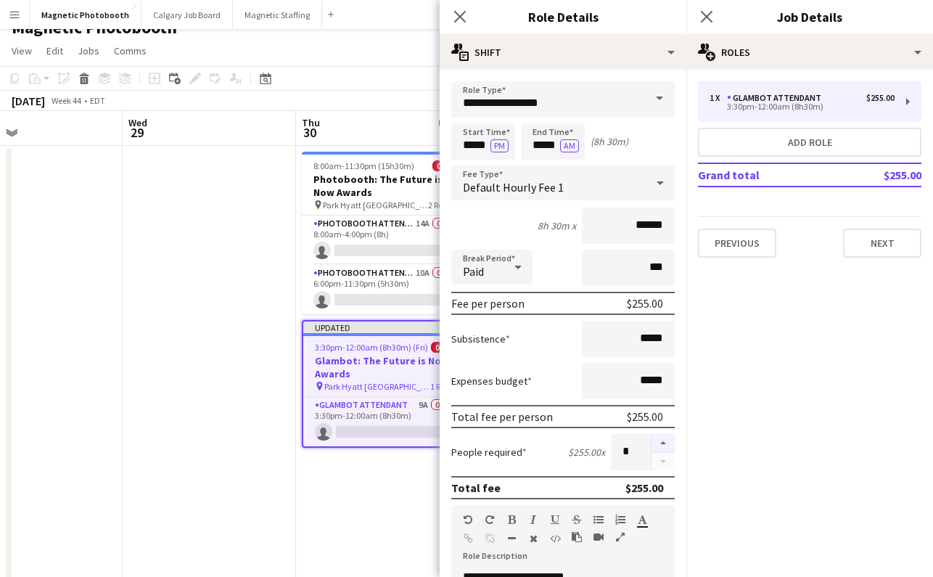
click at [661, 443] on button "button" at bounding box center [662, 443] width 23 height 19
type input "*"
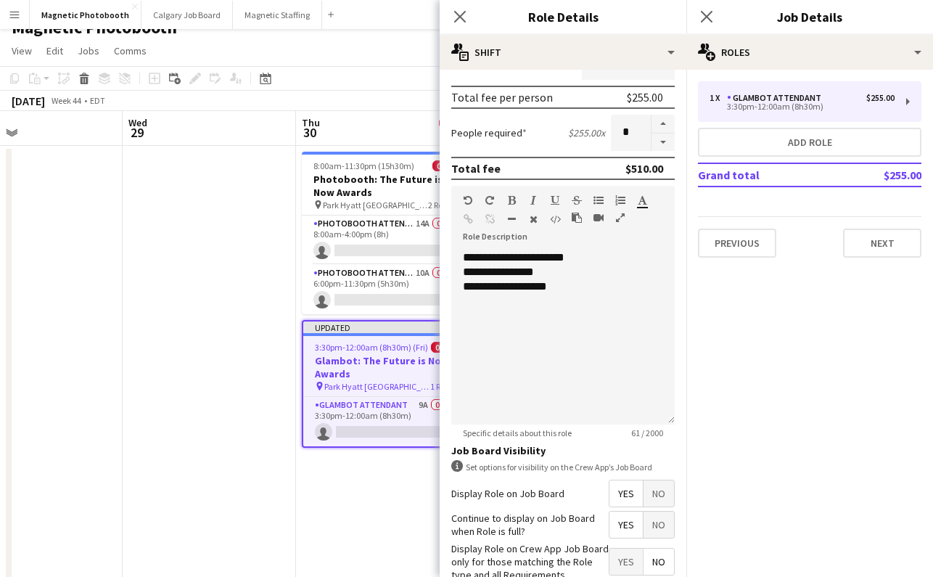
scroll to position [405, 0]
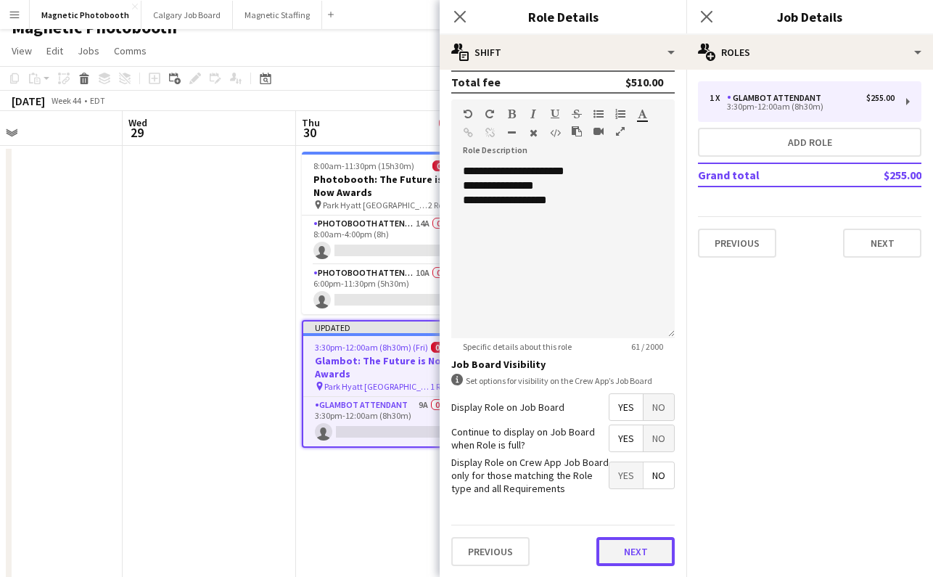
click at [632, 547] on button "Next" at bounding box center [635, 551] width 78 height 29
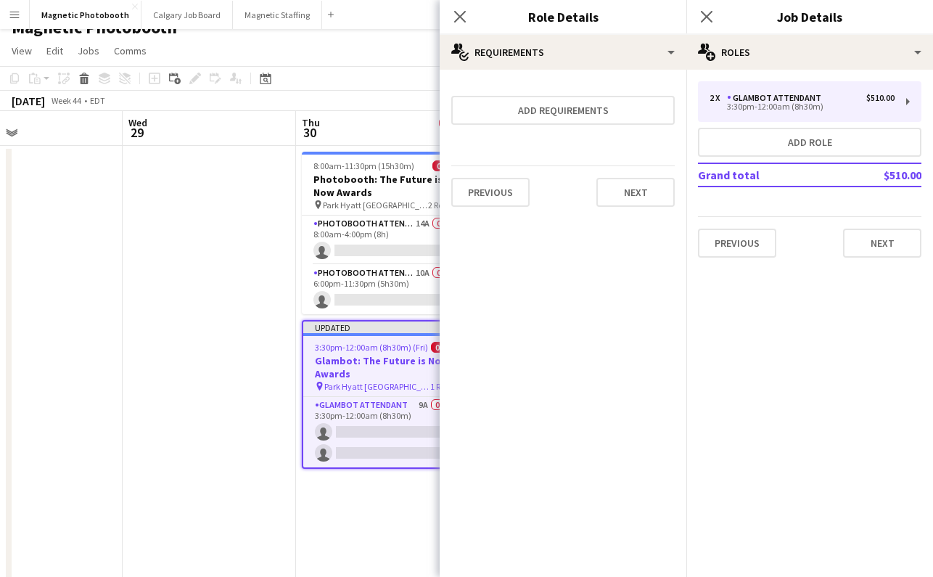
scroll to position [0, 0]
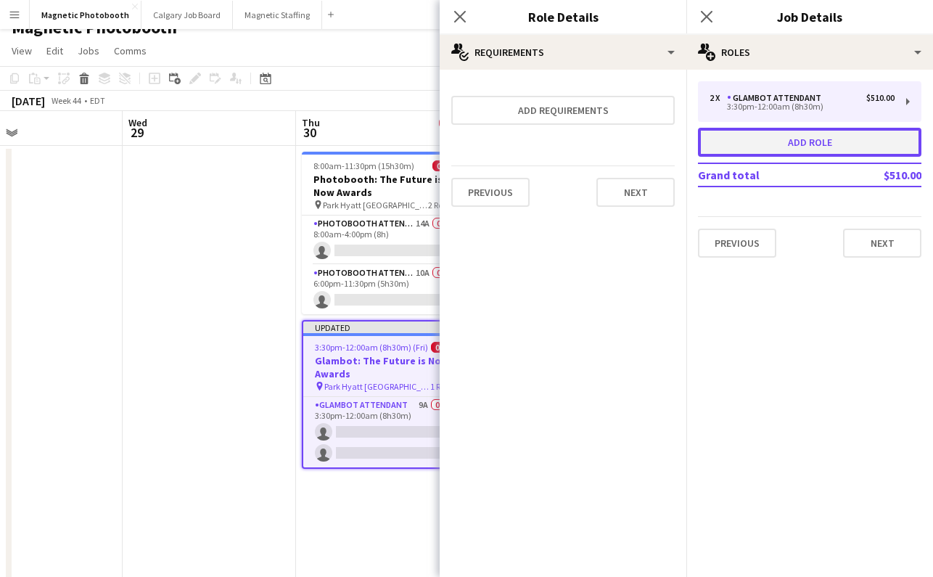
click at [772, 142] on button "Add role" at bounding box center [809, 142] width 223 height 29
type input "**********"
type input "*****"
type input "******"
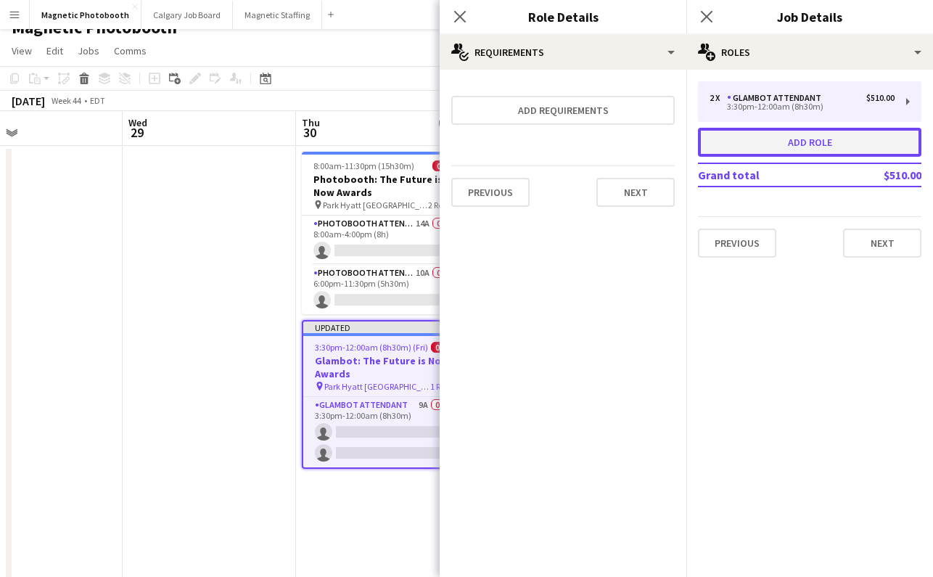
type input "*"
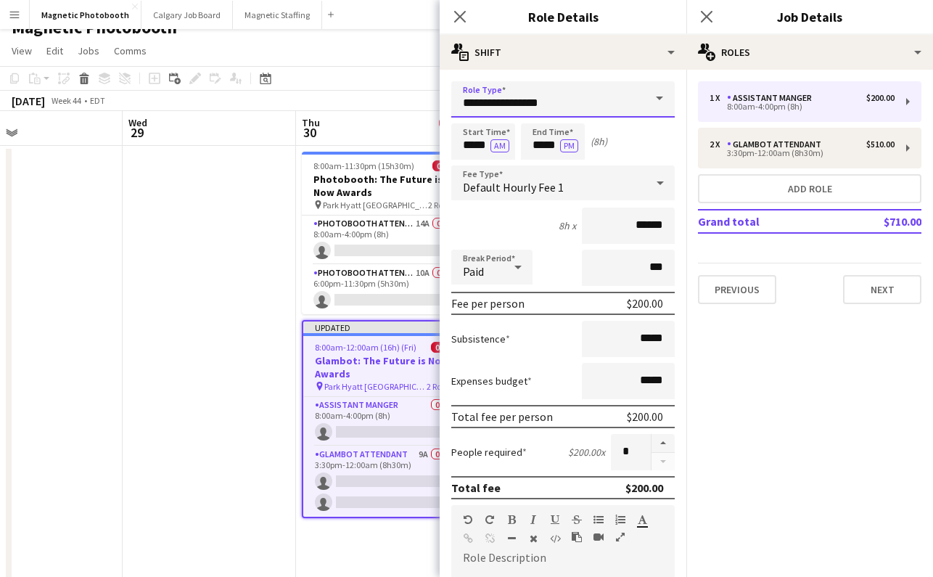
drag, startPoint x: 573, startPoint y: 99, endPoint x: 300, endPoint y: 99, distance: 272.7
click at [300, 99] on body "Menu Boards Boards Boards All jobs Status Workforce Workforce My Workforce Recr…" at bounding box center [466, 373] width 933 height 782
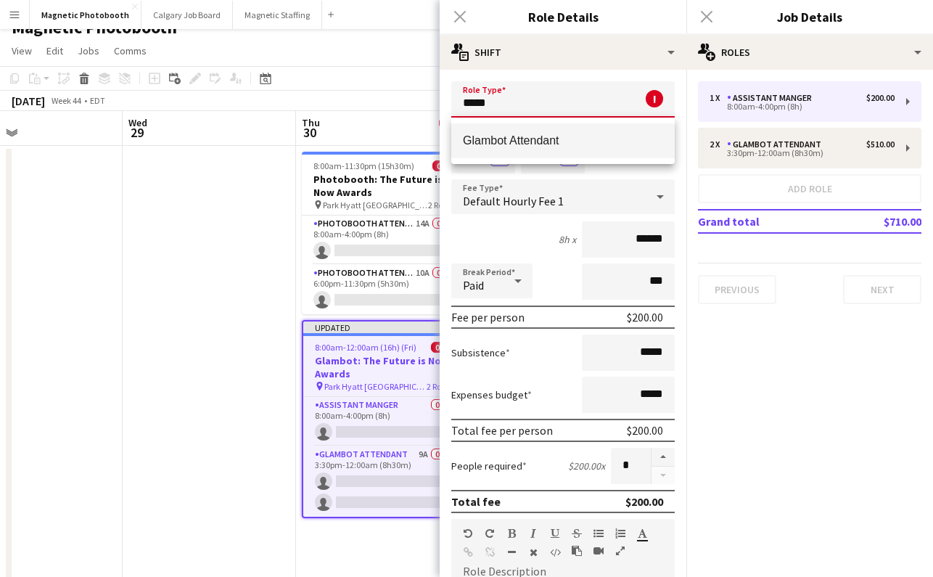
click at [498, 148] on mat-option "Glambot Attendant" at bounding box center [562, 140] width 223 height 35
type input "**********"
type input "******"
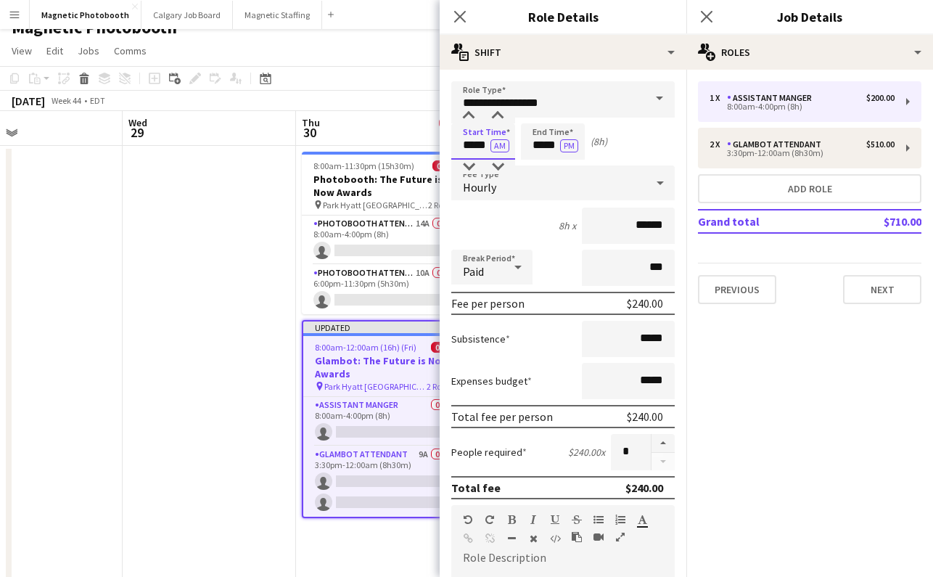
click at [472, 146] on input "*****" at bounding box center [483, 141] width 64 height 36
type input "*****"
click at [501, 149] on button "AM" at bounding box center [499, 145] width 19 height 13
click at [544, 147] on input "*****" at bounding box center [553, 141] width 64 height 36
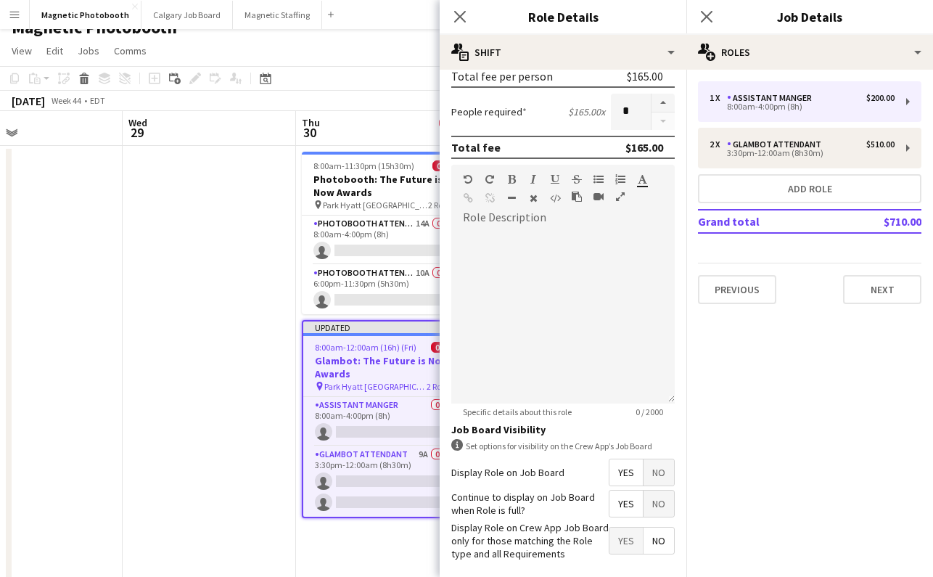
scroll to position [405, 0]
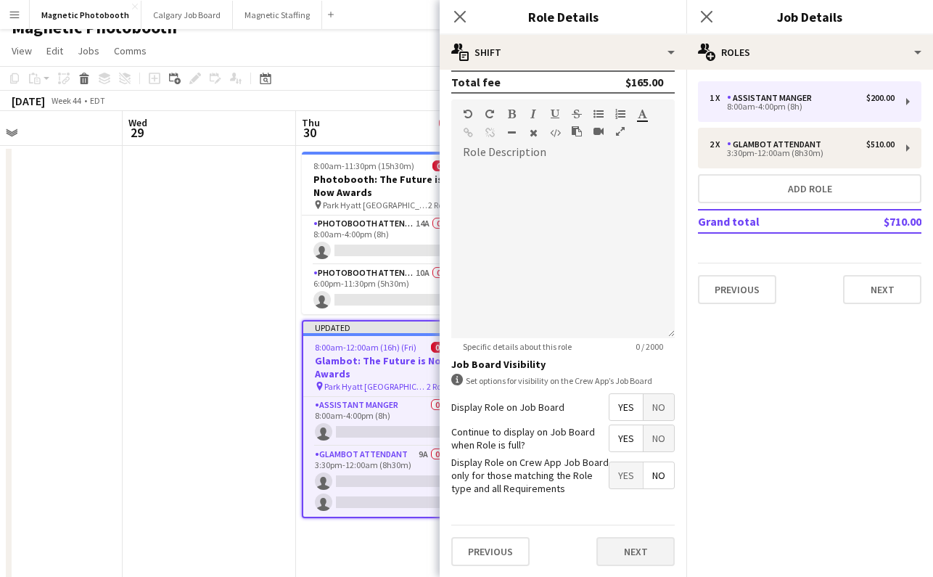
type input "*****"
click at [642, 555] on button "Next" at bounding box center [635, 551] width 78 height 29
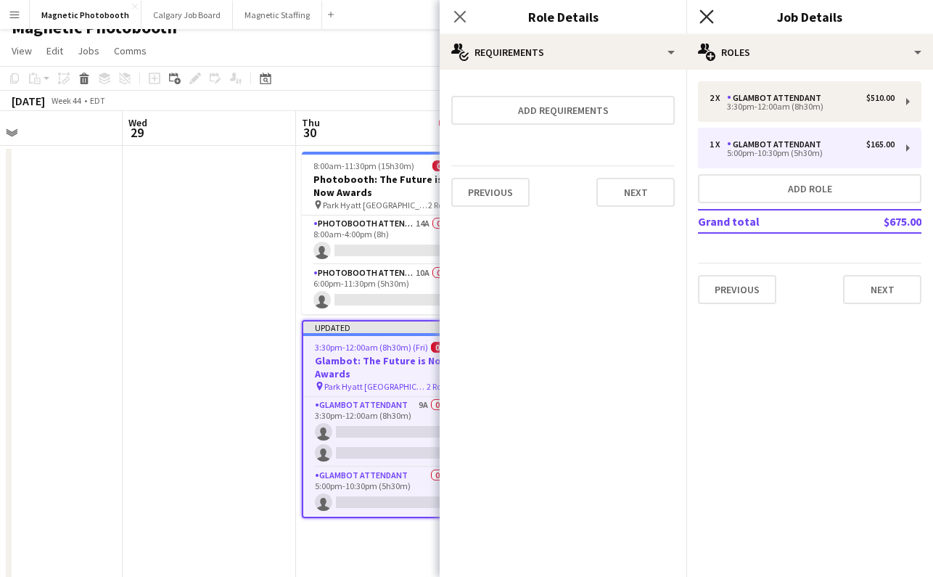
click at [704, 18] on icon at bounding box center [706, 16] width 14 height 14
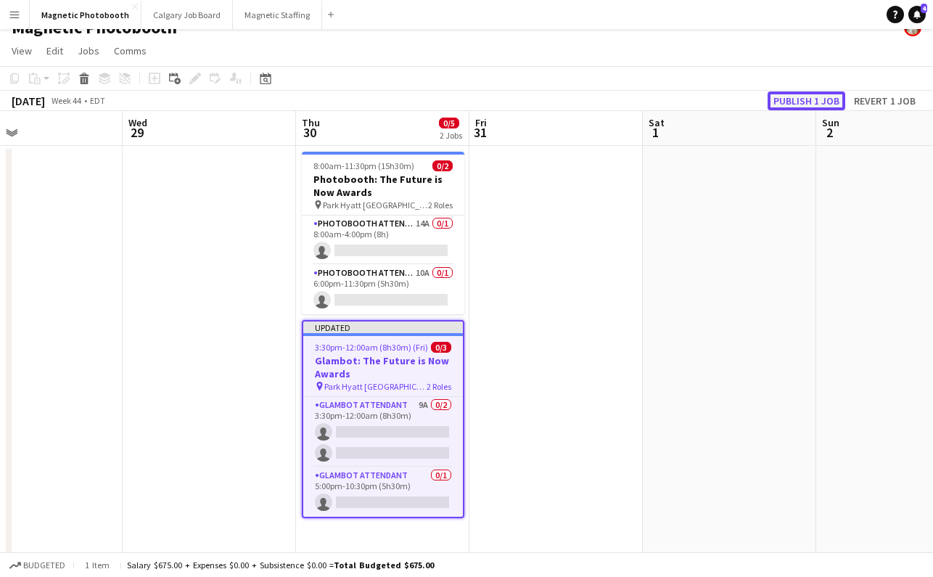
click at [792, 103] on button "Publish 1 job" at bounding box center [806, 100] width 78 height 19
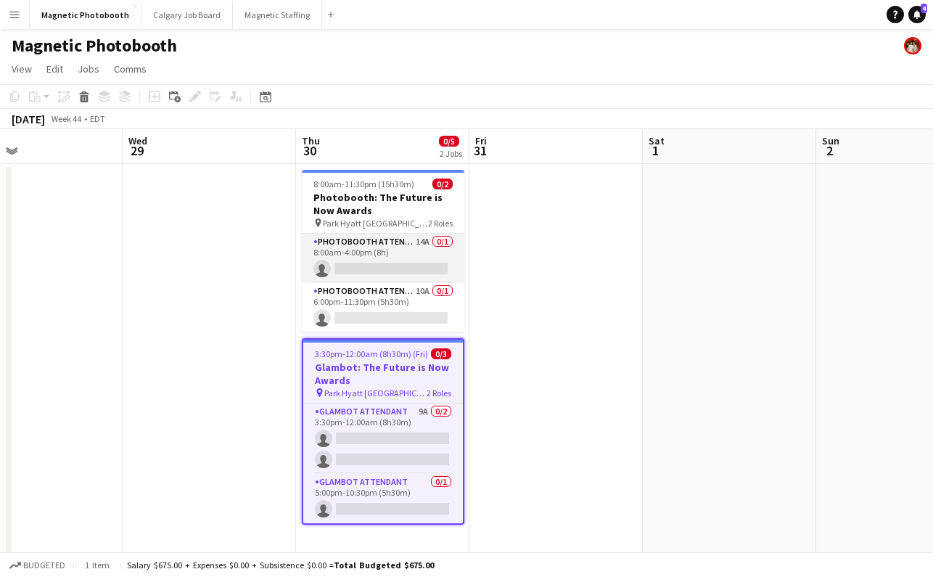
click at [362, 270] on app-card-role "Photobooth Attendant 14A 0/1 8:00am-4:00pm (8h) single-neutral-actions" at bounding box center [383, 258] width 162 height 49
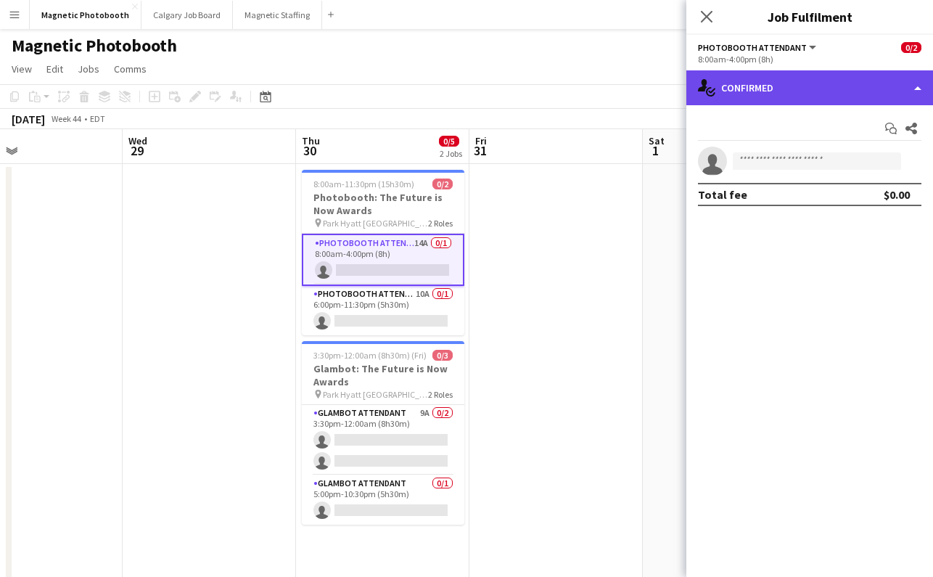
click at [788, 84] on div "single-neutral-actions-check-2 Confirmed" at bounding box center [809, 87] width 247 height 35
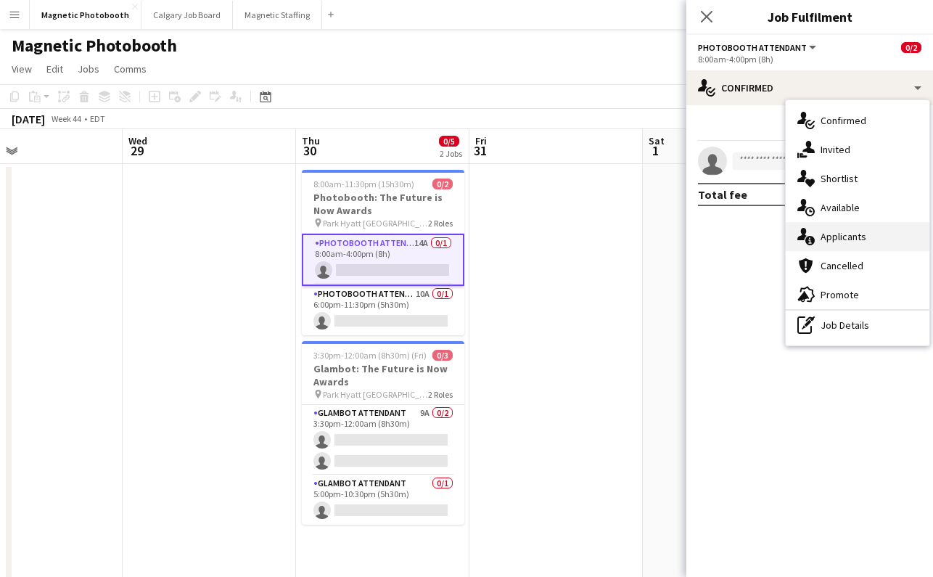
click at [858, 239] on div "single-neutral-actions-information Applicants" at bounding box center [858, 236] width 144 height 29
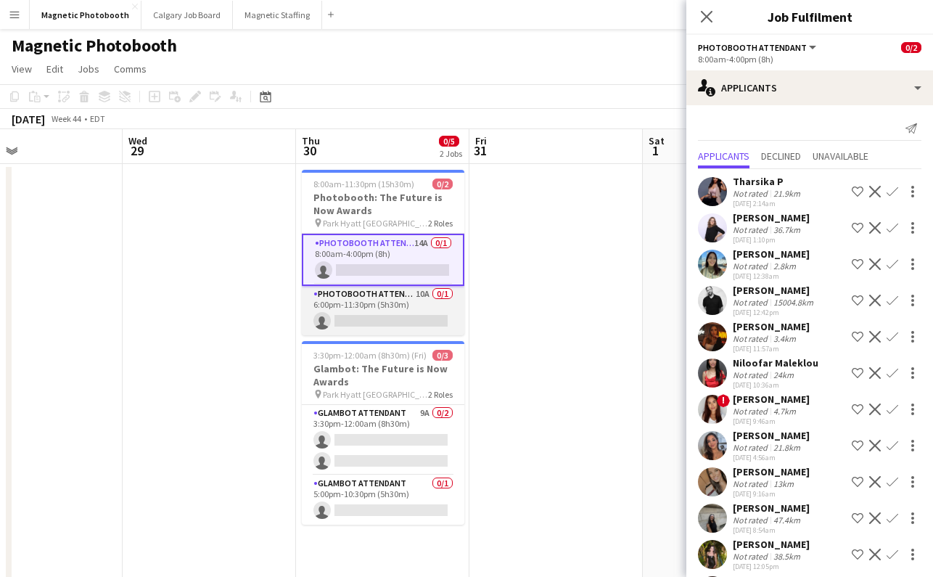
click at [445, 314] on app-card-role "Photobooth Attendant 10A 0/1 6:00pm-11:30pm (5h30m) single-neutral-actions" at bounding box center [383, 310] width 162 height 49
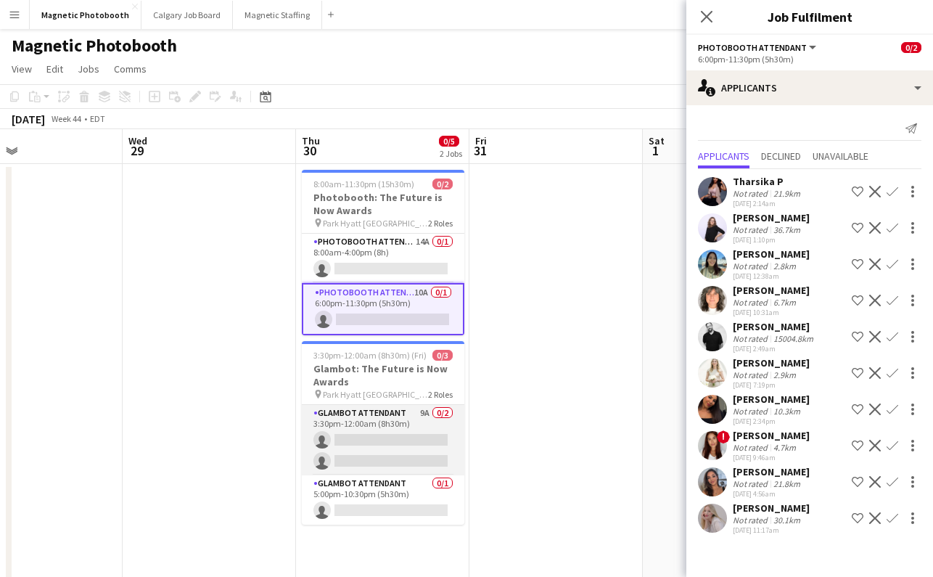
click at [392, 424] on app-card-role "Glambot Attendant 9A 0/2 3:30pm-12:00am (8h30m) single-neutral-actions single-n…" at bounding box center [383, 440] width 162 height 70
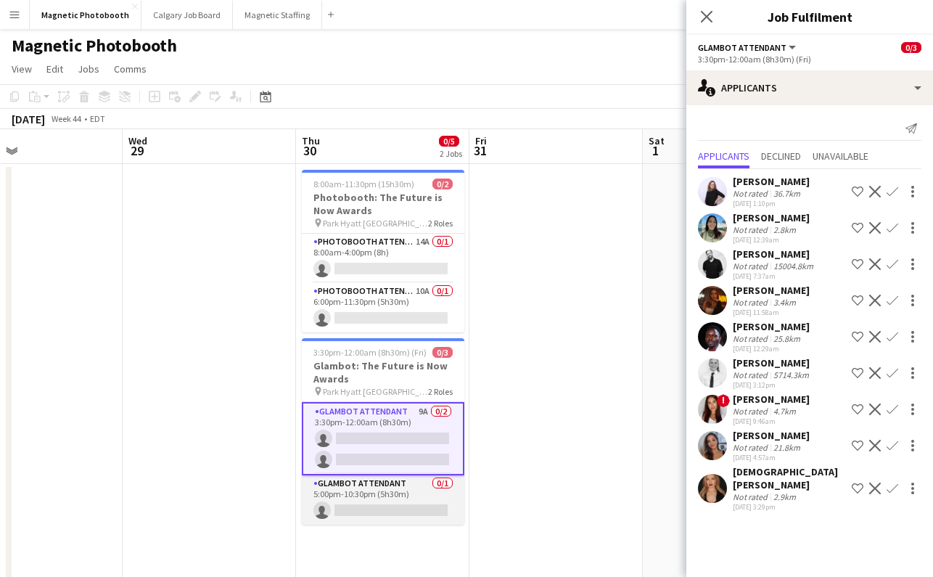
click at [383, 505] on app-card-role "Glambot Attendant 0/1 5:00pm-10:30pm (5h30m) single-neutral-actions" at bounding box center [383, 499] width 162 height 49
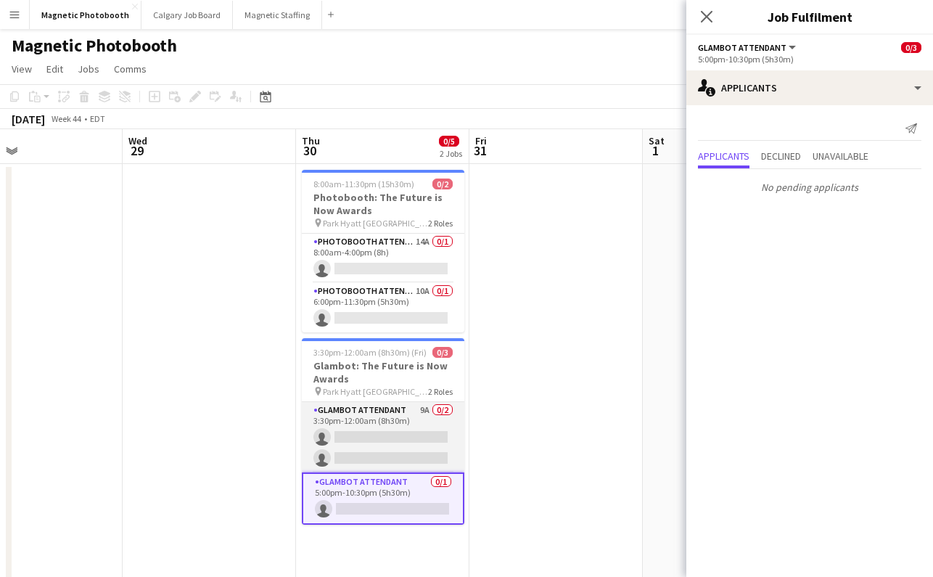
click at [395, 464] on app-card-role "Glambot Attendant 9A 0/2 3:30pm-12:00am (8h30m) single-neutral-actions single-n…" at bounding box center [383, 437] width 162 height 70
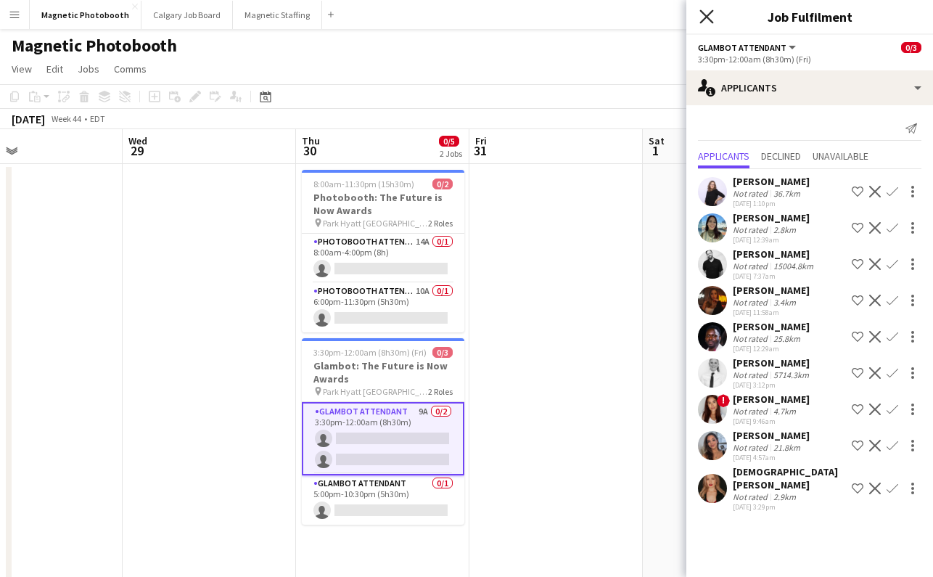
click at [703, 16] on icon "Close pop-in" at bounding box center [706, 16] width 14 height 14
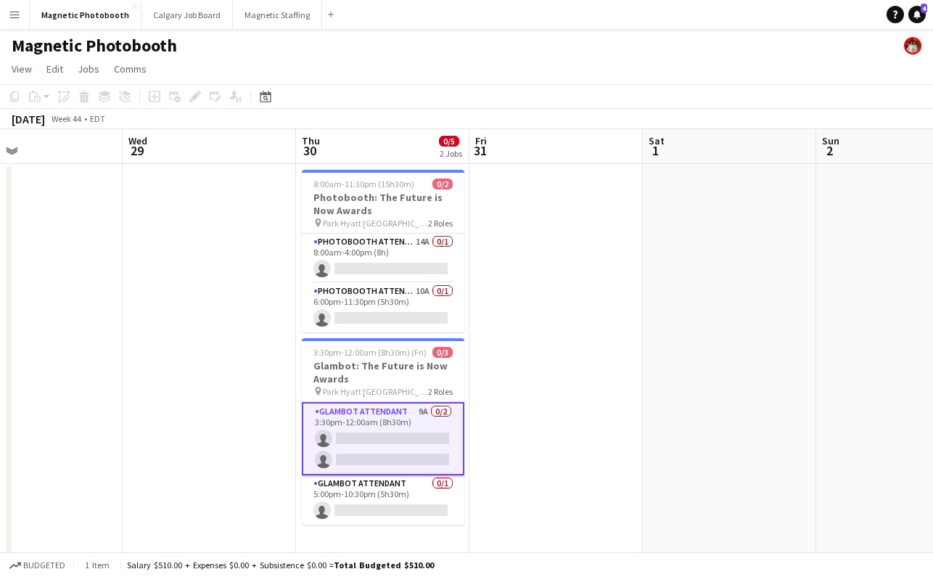
click at [371, 160] on app-board-header-date "Thu 30 0/5 2 Jobs" at bounding box center [382, 146] width 173 height 35
